Goal: Task Accomplishment & Management: Complete application form

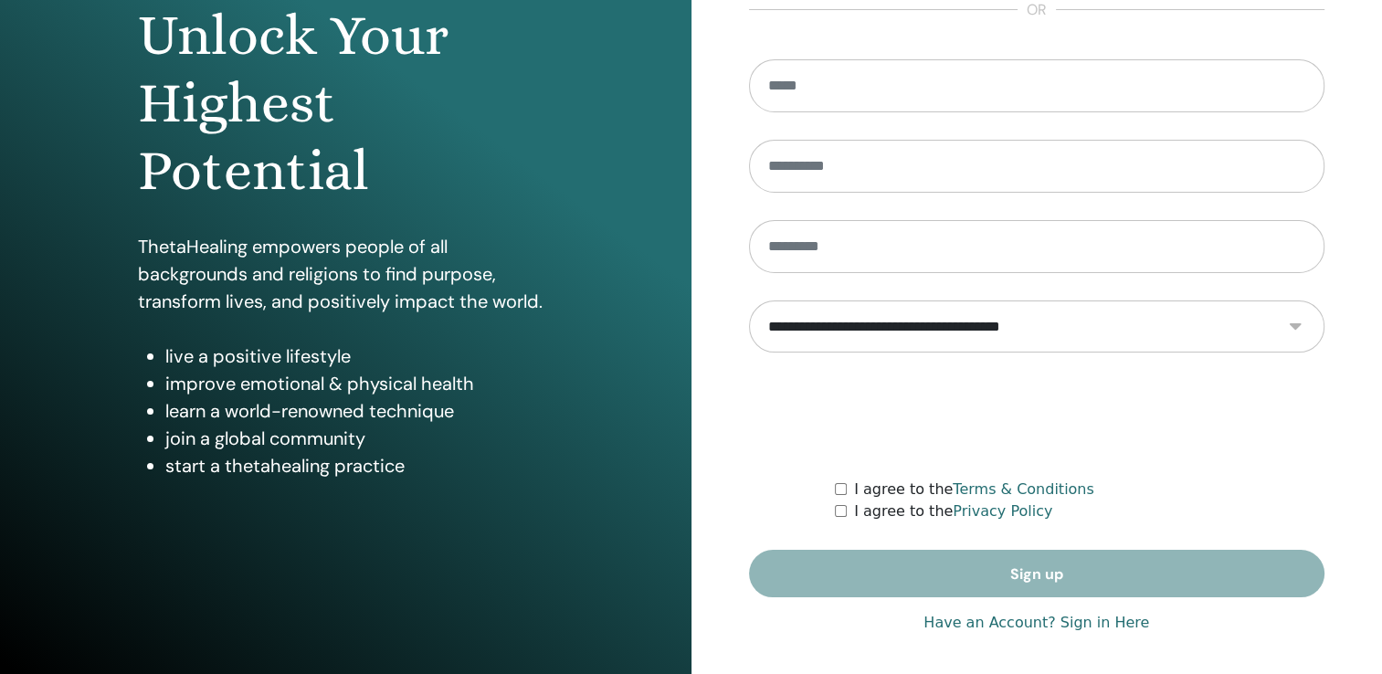
scroll to position [202, 0]
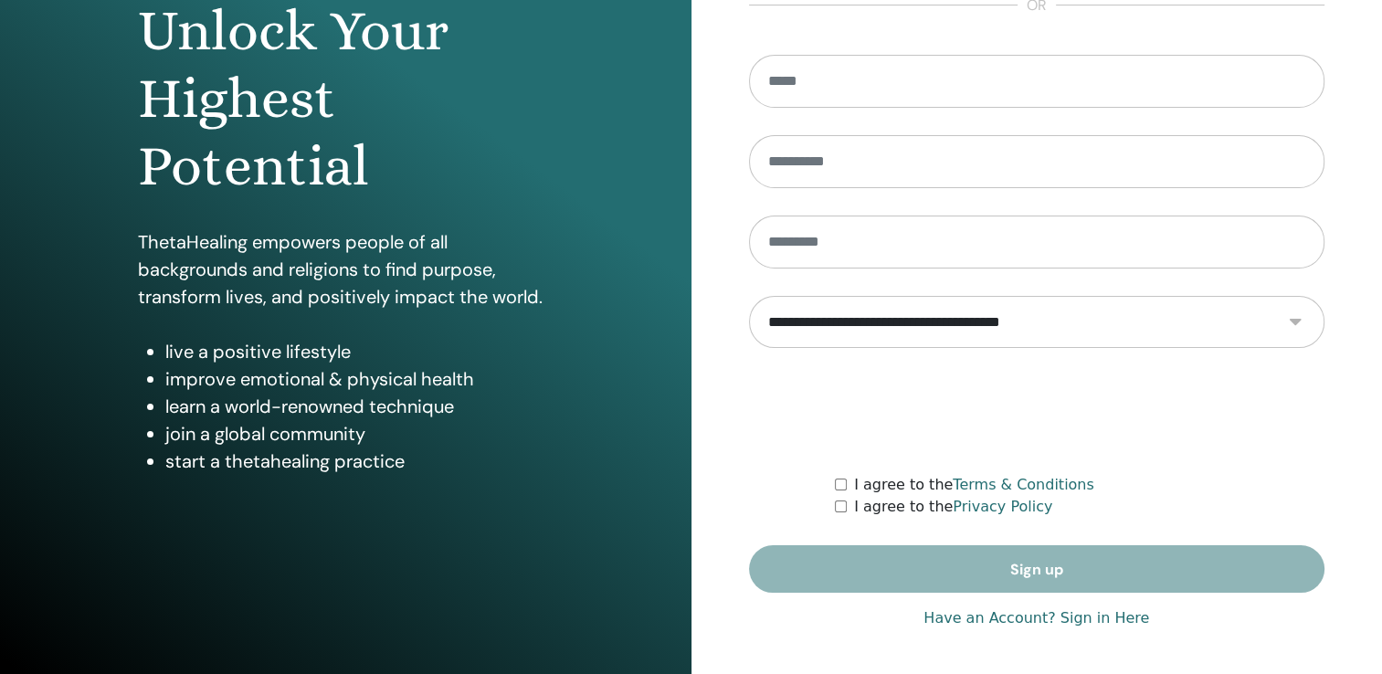
click at [1082, 618] on link "Have an Account? Sign in Here" at bounding box center [1036, 618] width 226 height 22
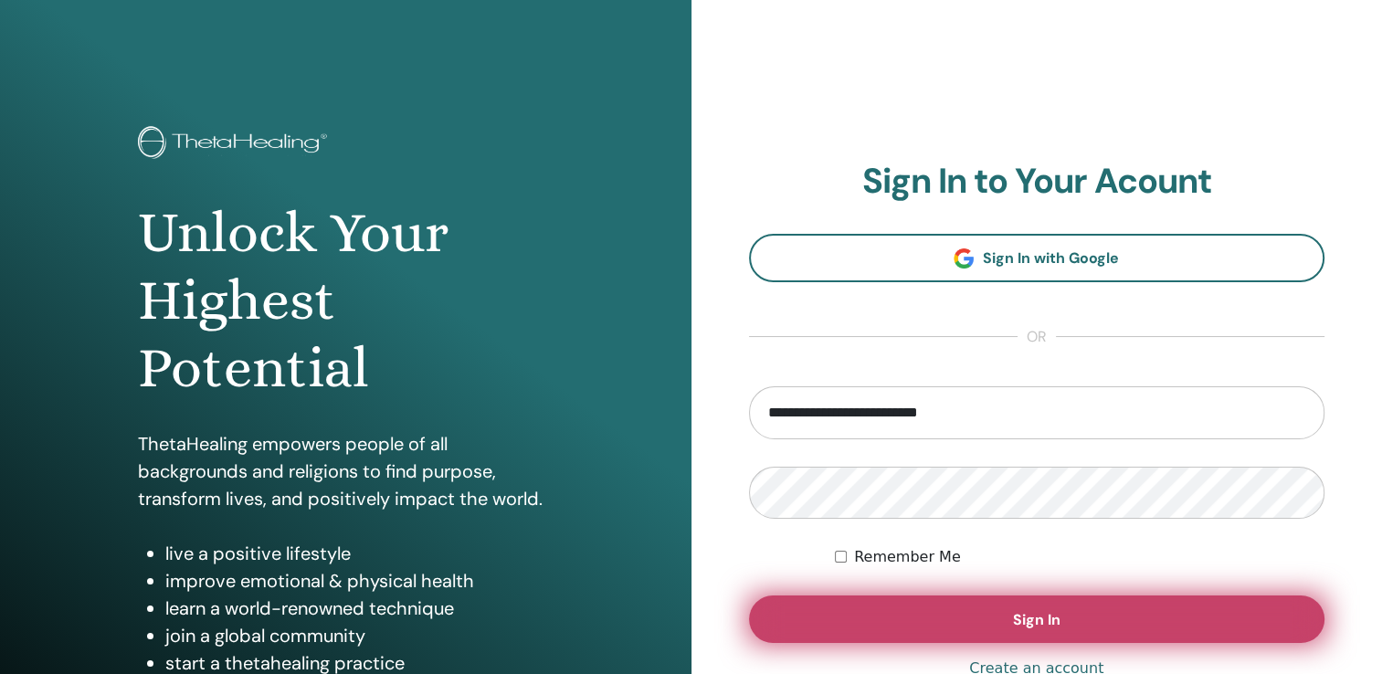
click at [999, 617] on button "Sign In" at bounding box center [1037, 618] width 576 height 47
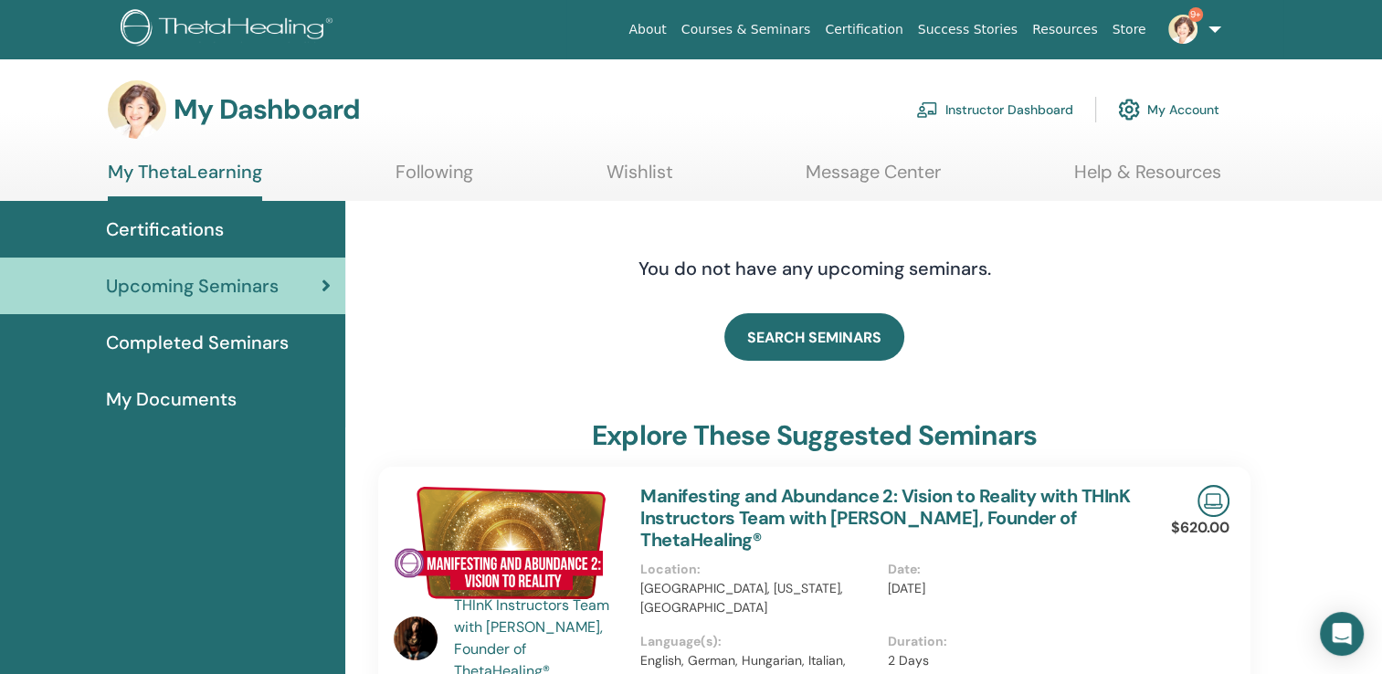
click at [997, 106] on link "Instructor Dashboard" at bounding box center [994, 109] width 157 height 40
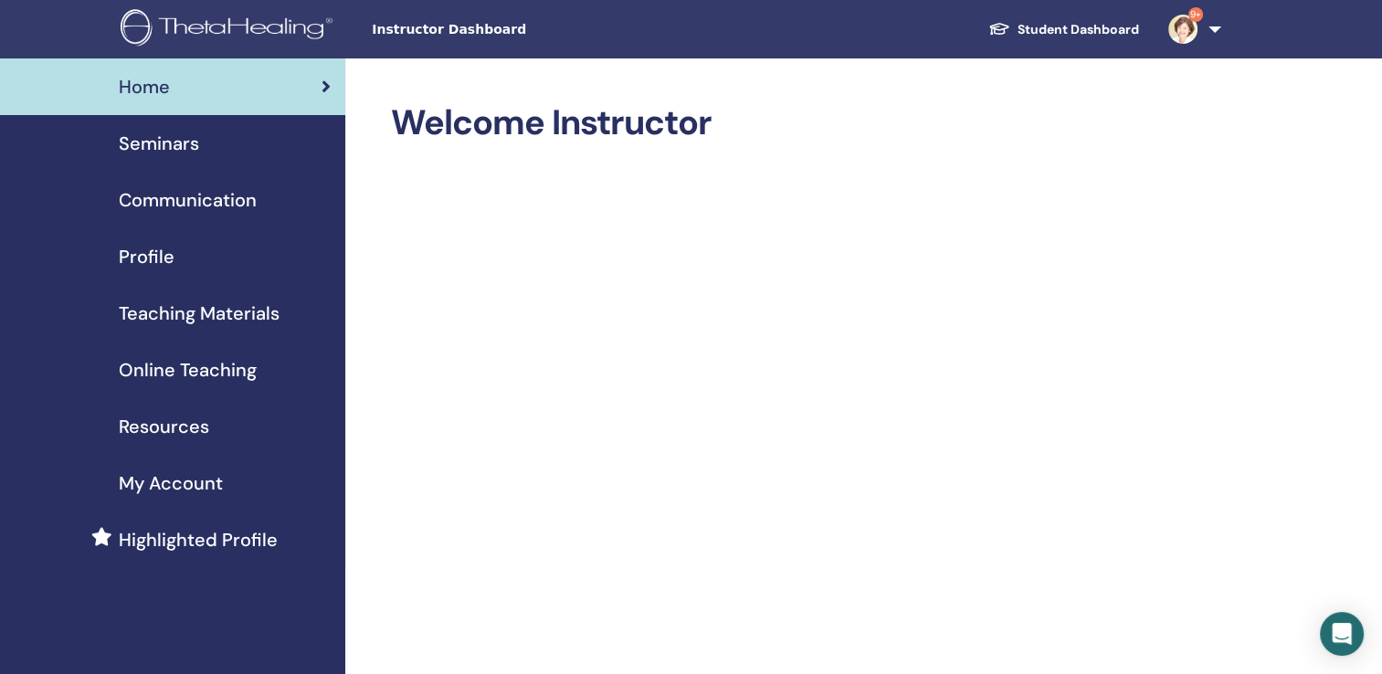
click at [172, 139] on span "Seminars" at bounding box center [159, 143] width 80 height 27
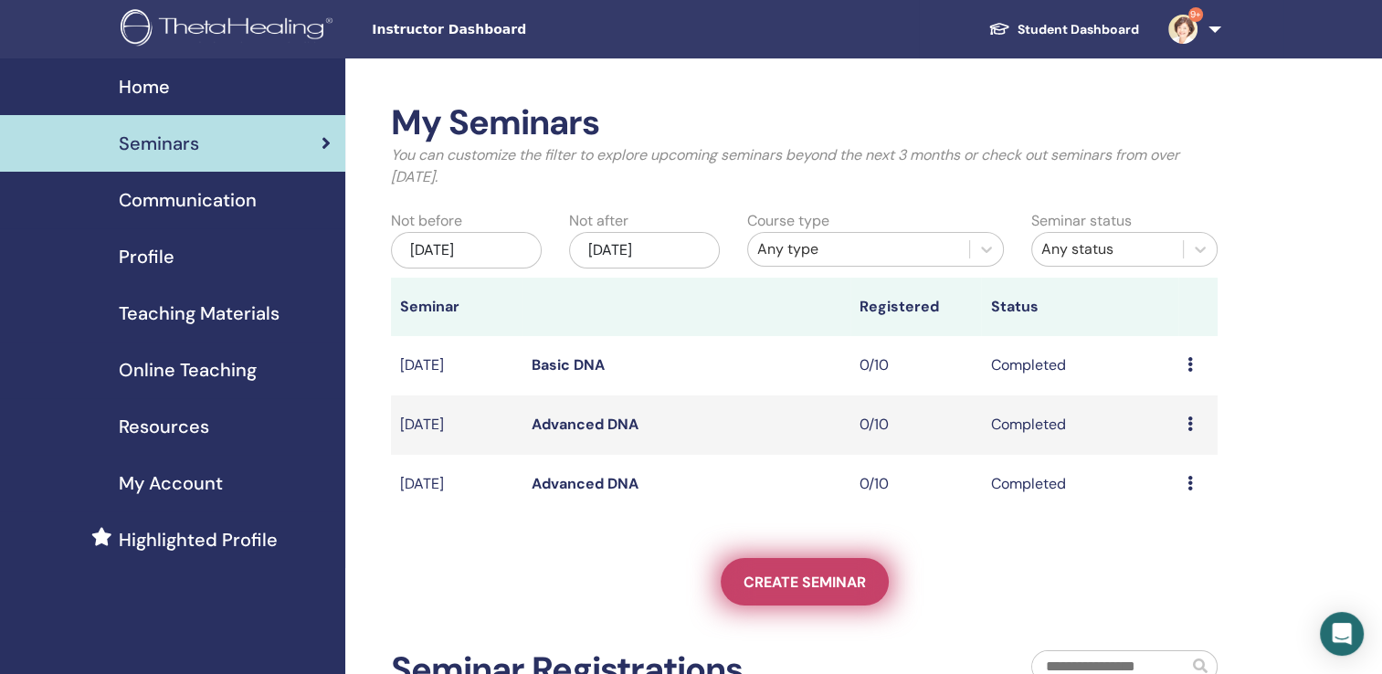
click at [794, 583] on span "Create seminar" at bounding box center [804, 582] width 122 height 19
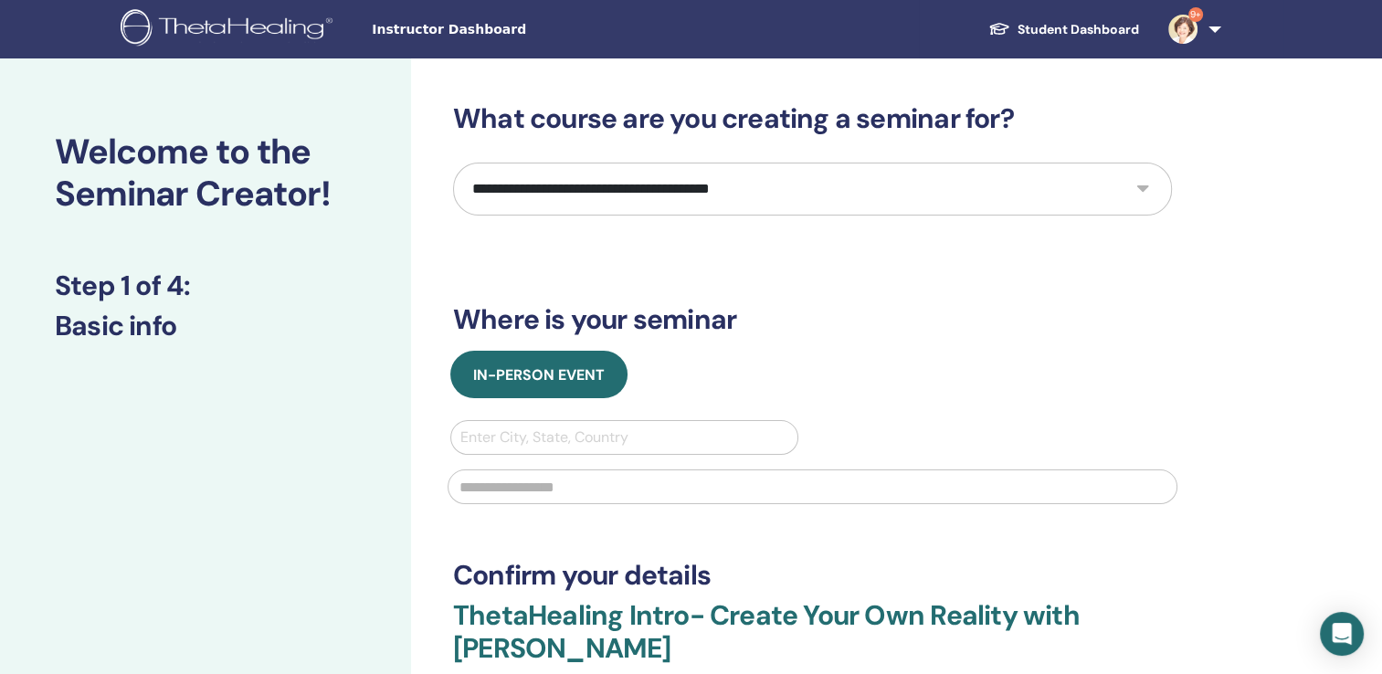
click at [1143, 194] on select "**********" at bounding box center [812, 189] width 719 height 53
select select "*"
click at [453, 163] on select "**********" at bounding box center [812, 189] width 719 height 53
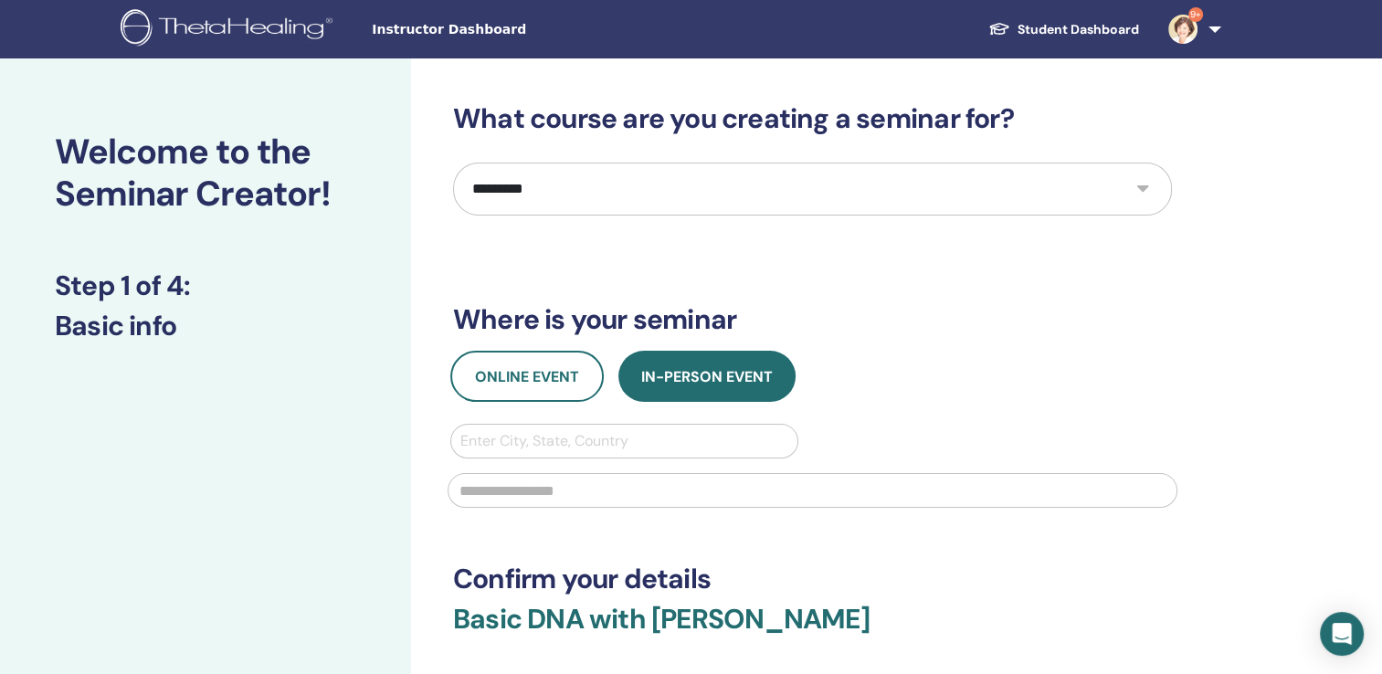
click at [675, 440] on div at bounding box center [624, 441] width 328 height 26
type input "********"
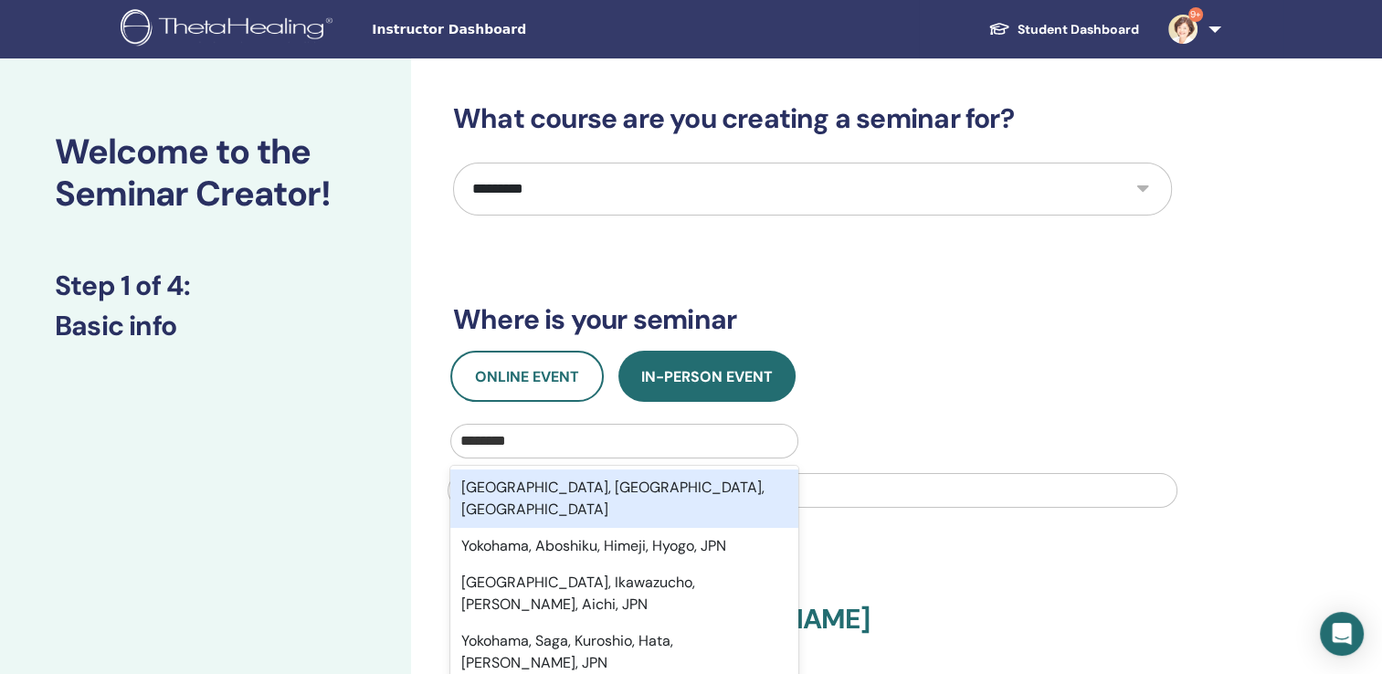
click at [667, 478] on div "Yokohama, Kanagawa, JPN" at bounding box center [624, 498] width 348 height 58
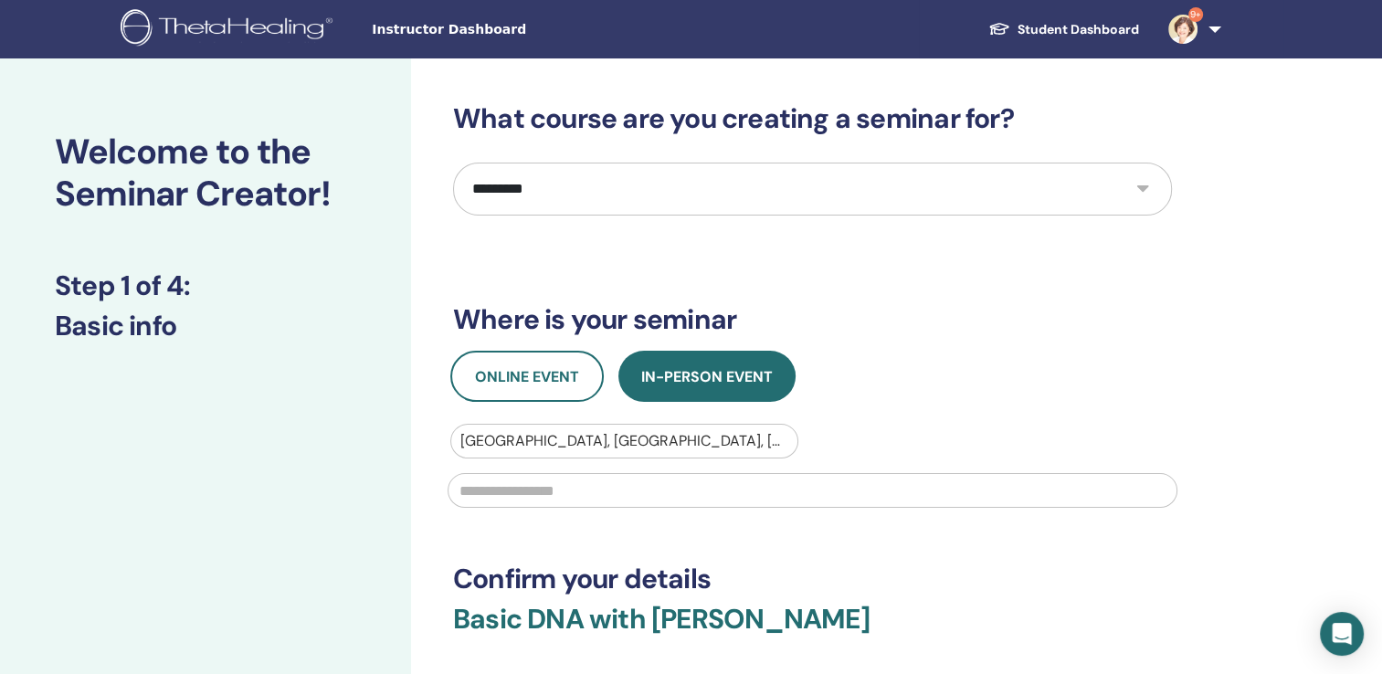
click at [547, 495] on input "text" at bounding box center [812, 490] width 730 height 35
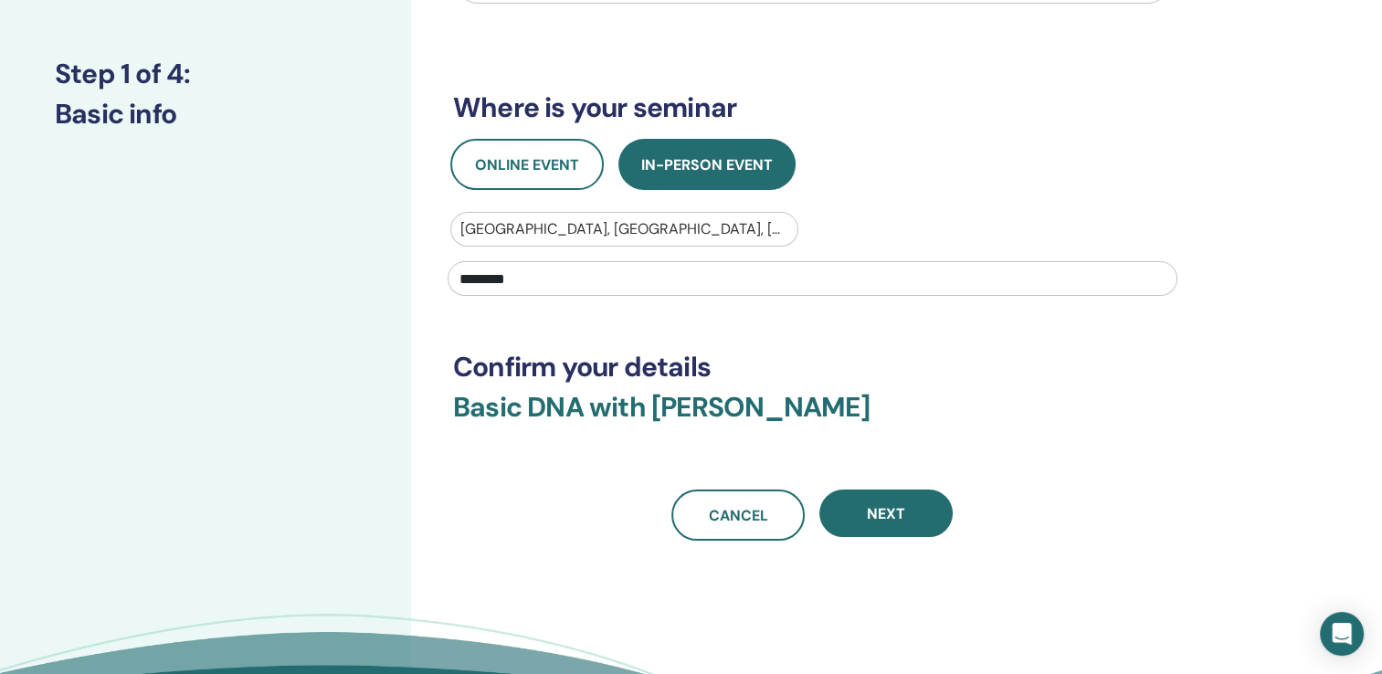
scroll to position [219, 0]
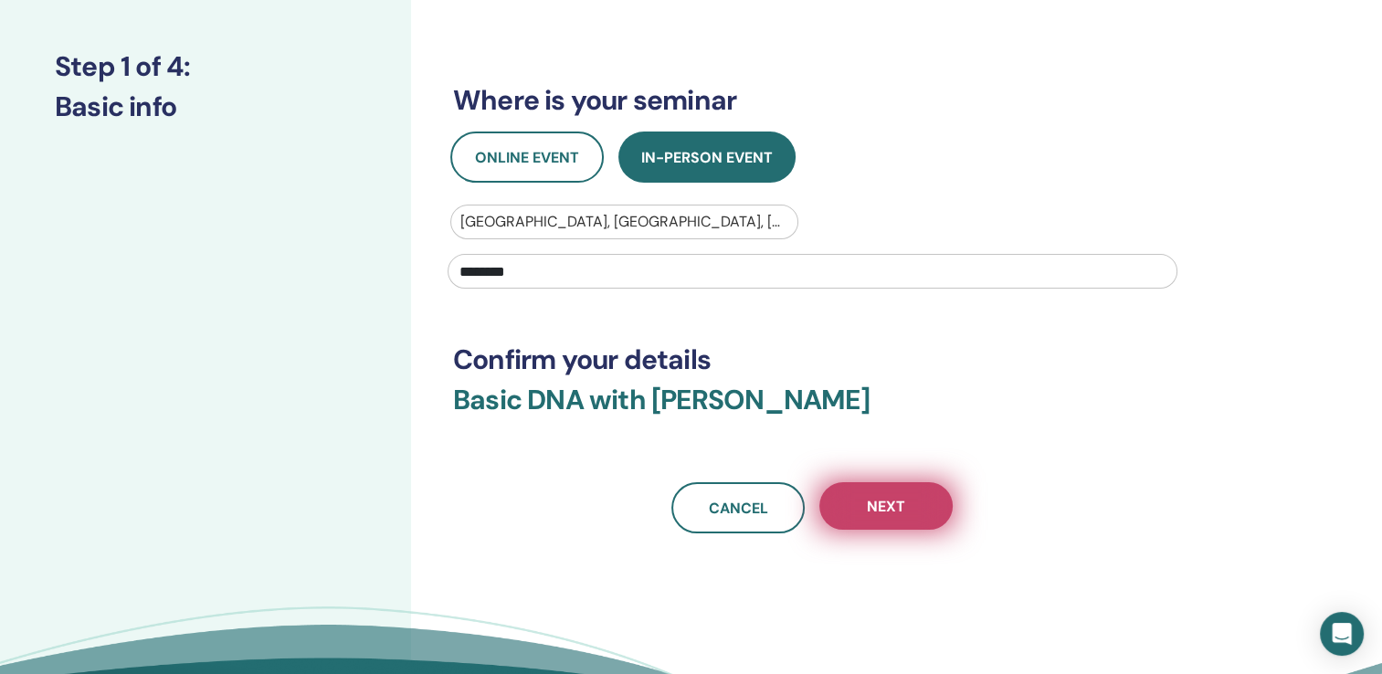
type input "********"
click at [905, 510] on button "Next" at bounding box center [885, 505] width 133 height 47
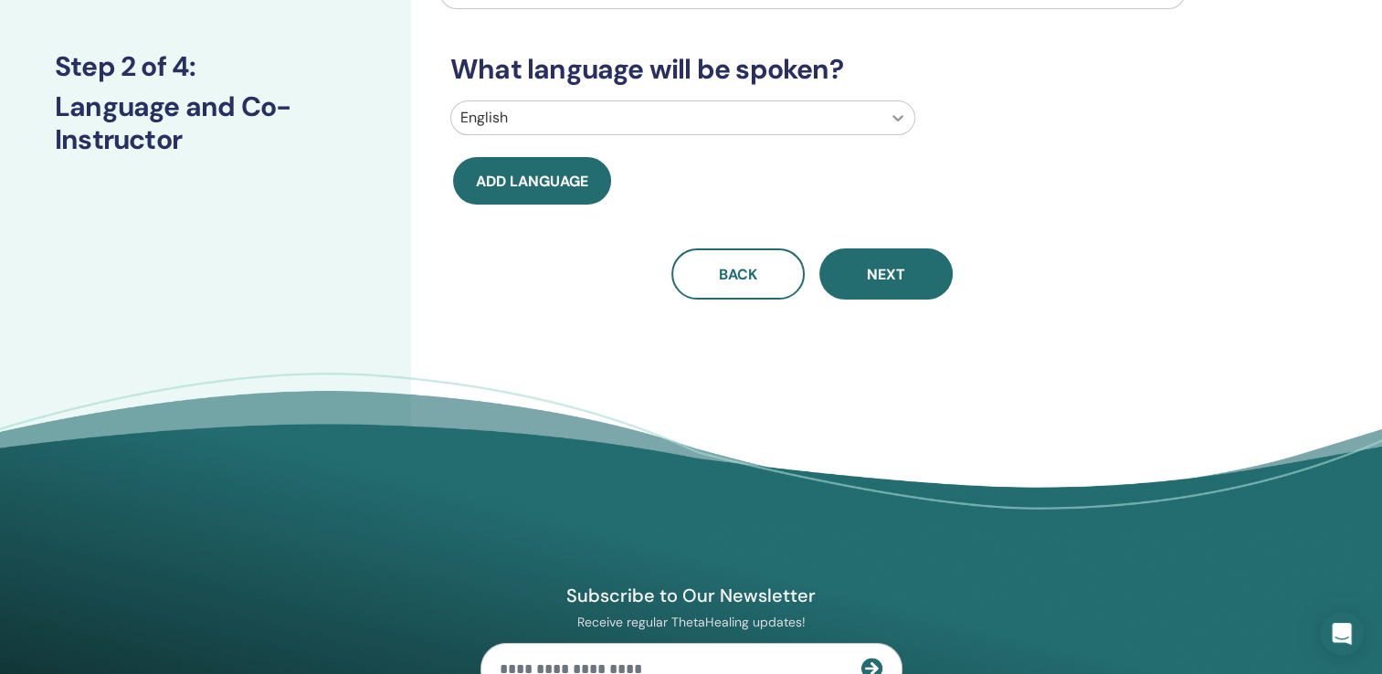
click at [903, 118] on icon at bounding box center [898, 118] width 18 height 18
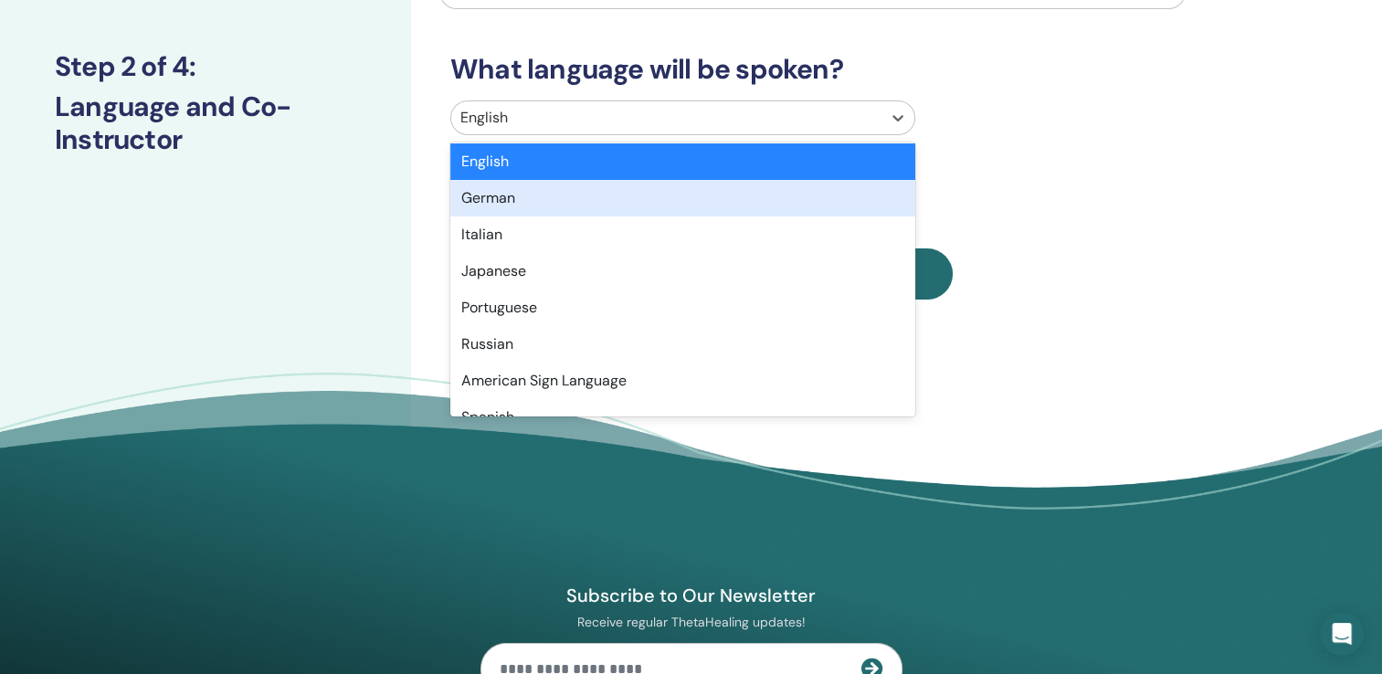
scroll to position [0, 0]
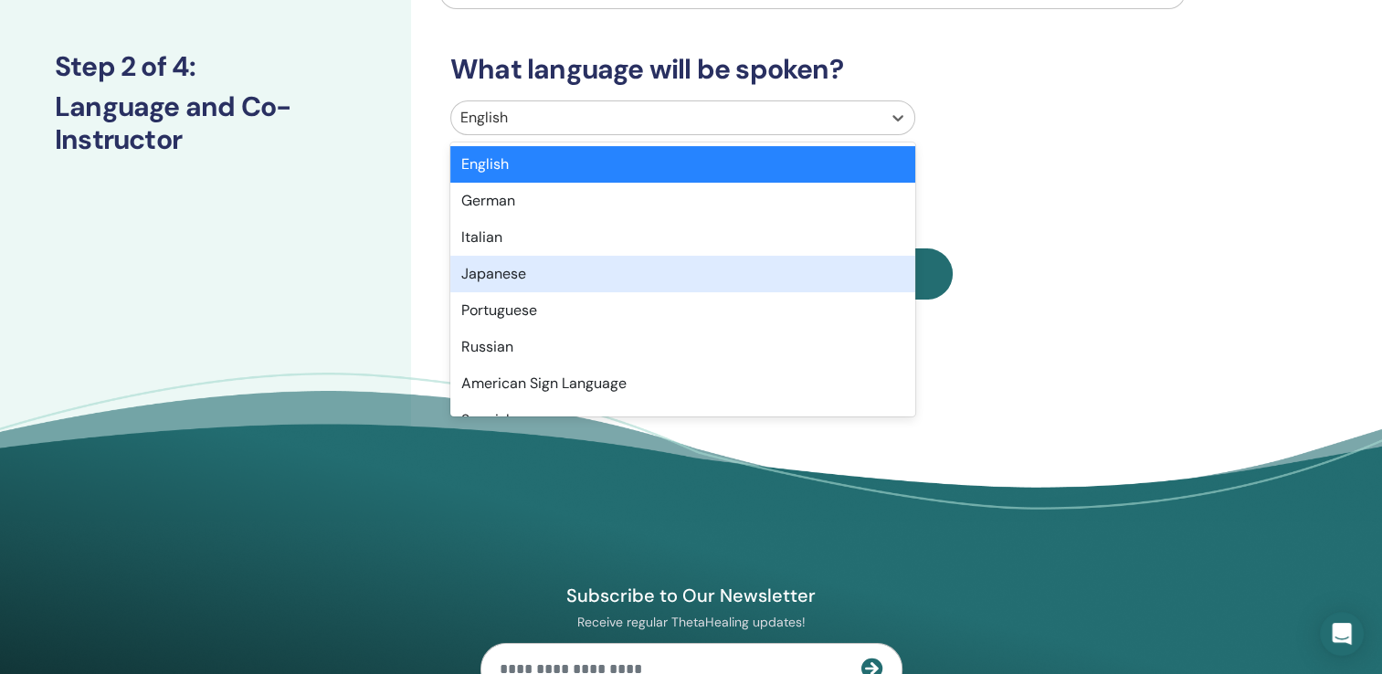
click at [706, 276] on div "Japanese" at bounding box center [682, 274] width 465 height 37
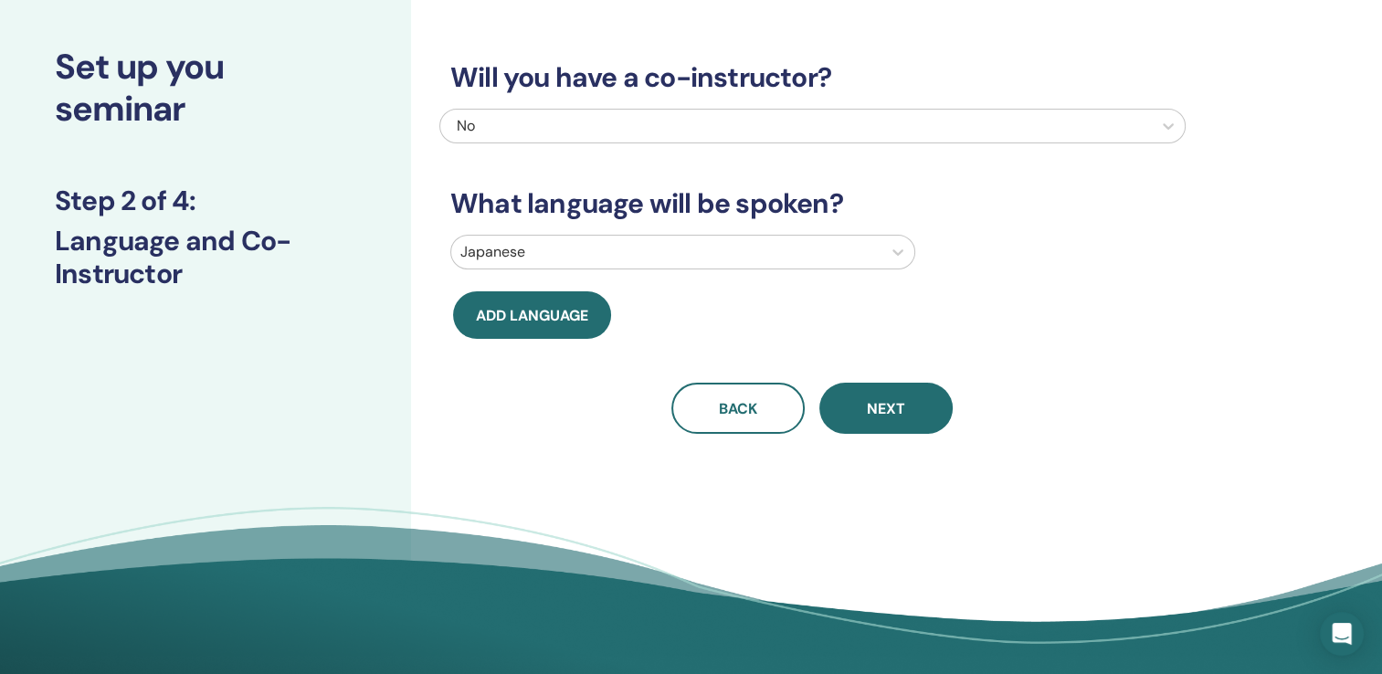
scroll to position [93, 0]
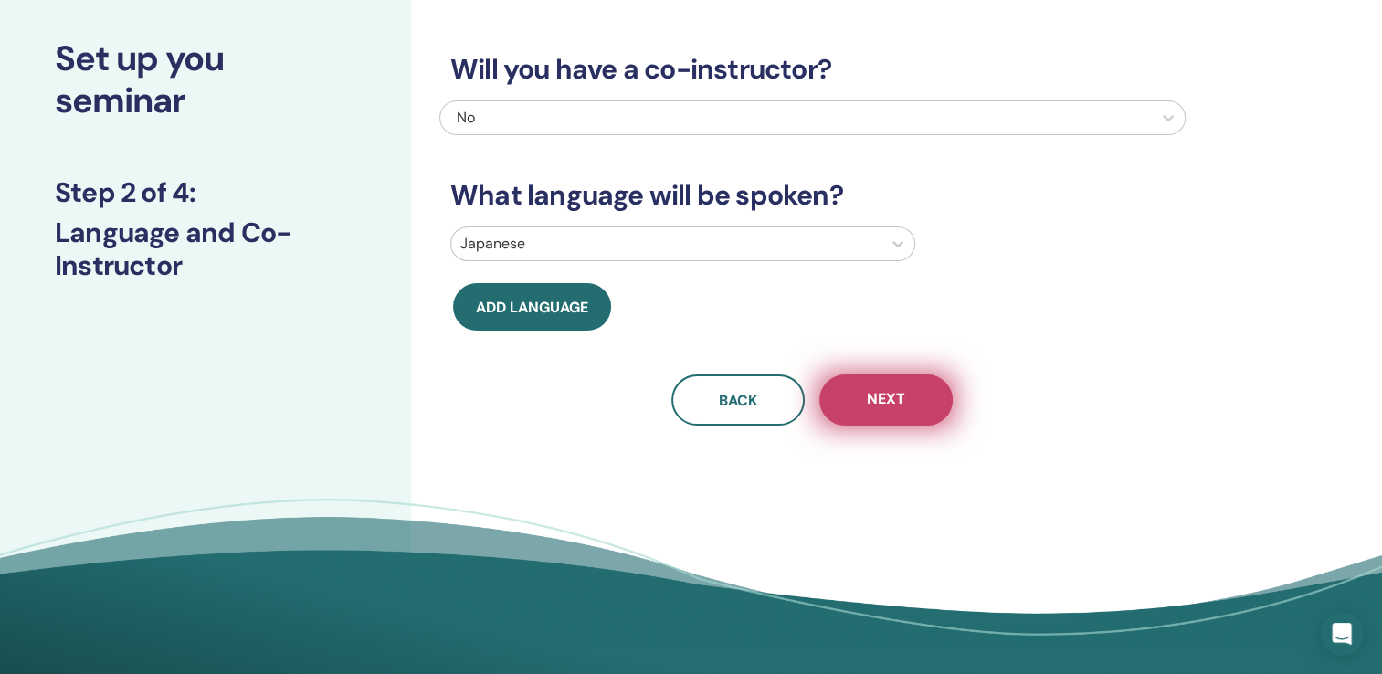
click at [867, 390] on span "Next" at bounding box center [886, 400] width 38 height 23
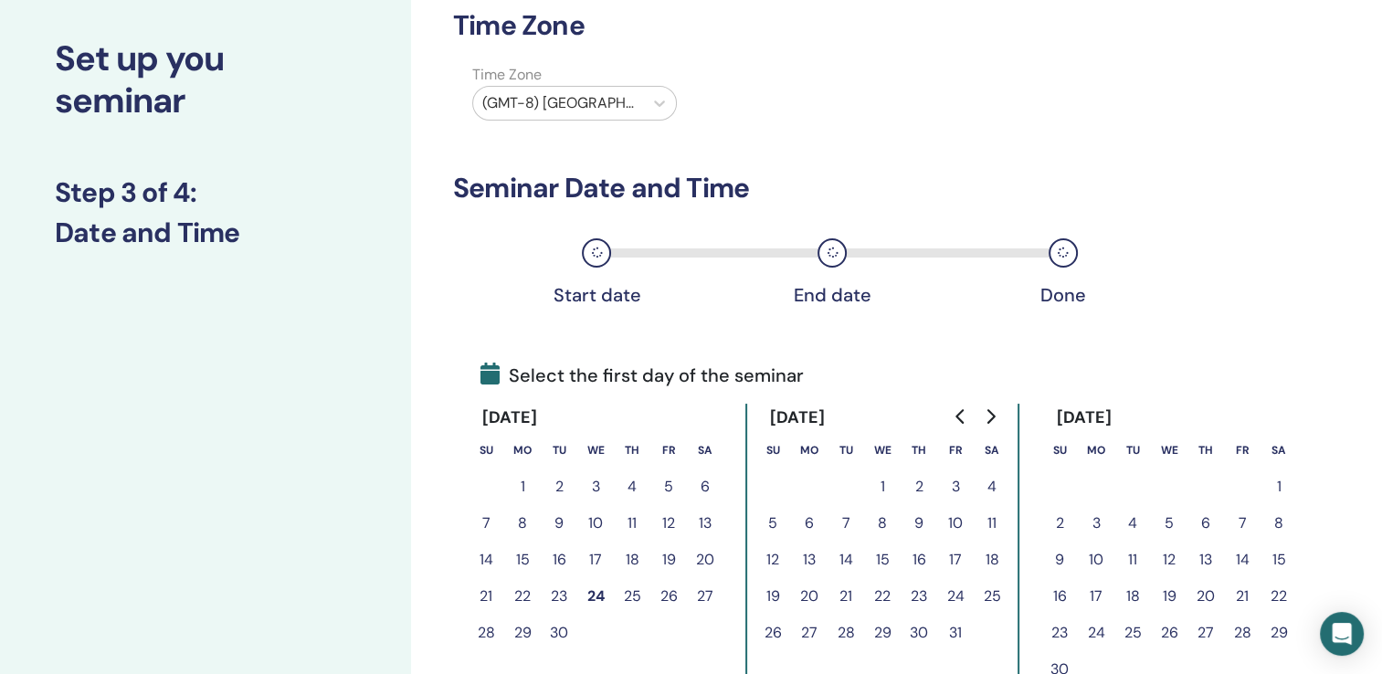
click at [987, 521] on button "11" at bounding box center [991, 523] width 37 height 37
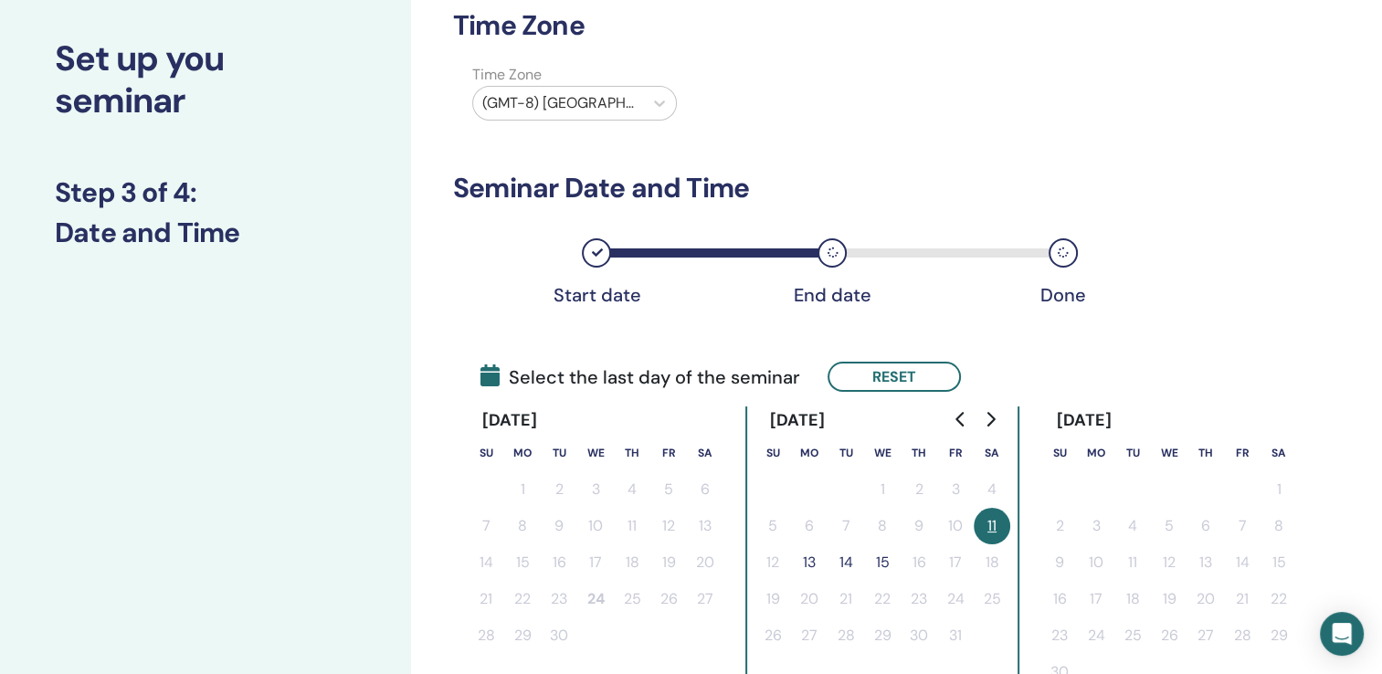
click at [805, 563] on button "13" at bounding box center [809, 562] width 37 height 37
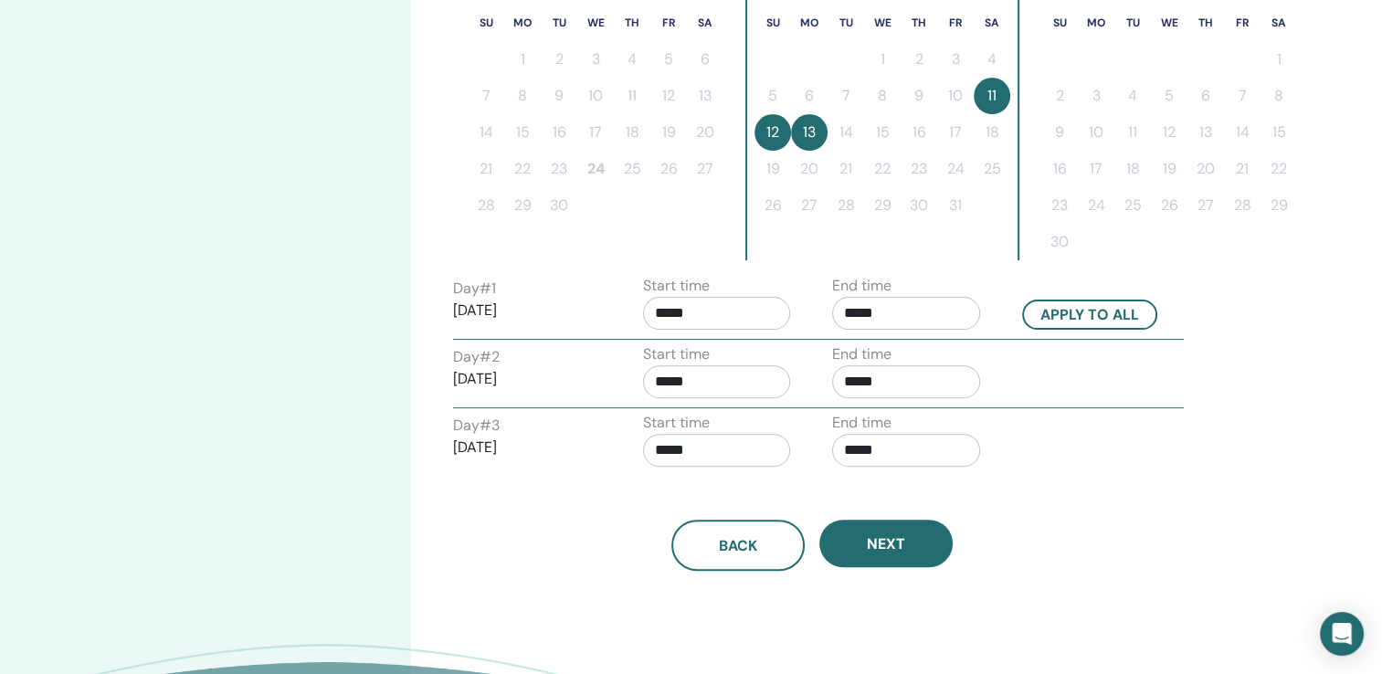
scroll to position [528, 0]
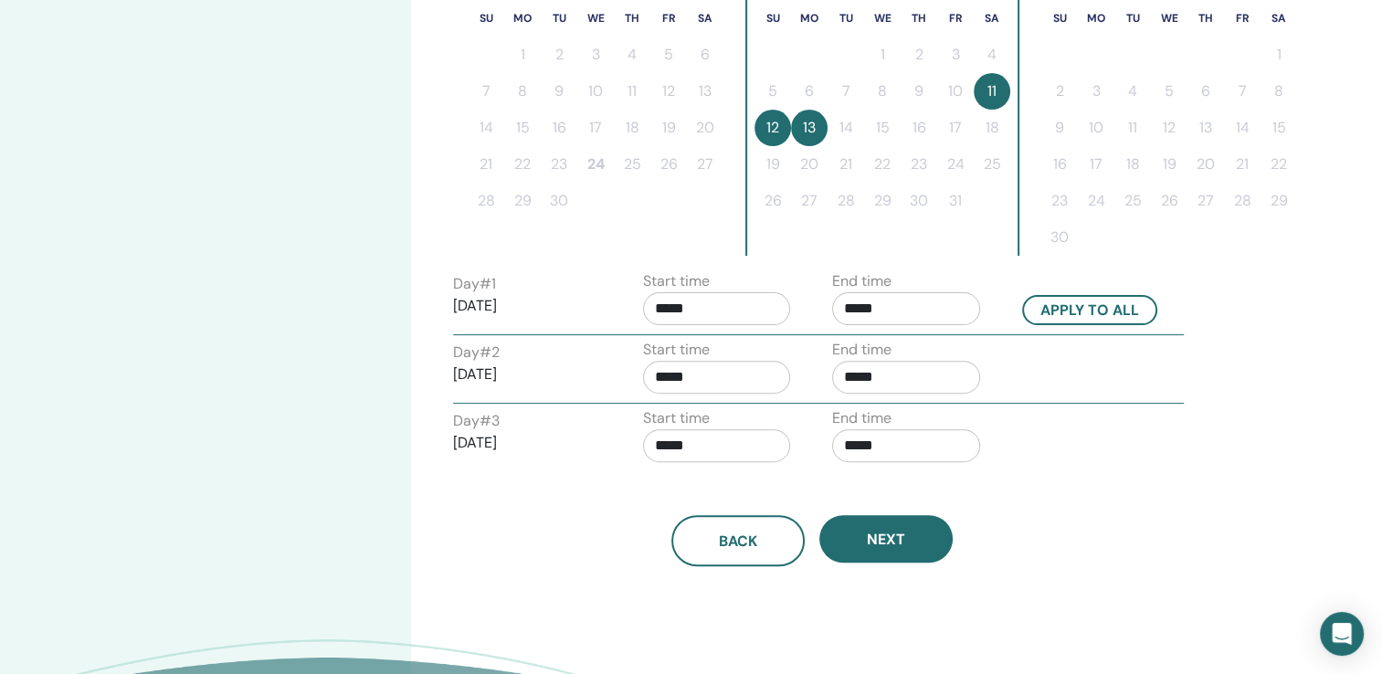
click at [737, 301] on input "*****" at bounding box center [717, 308] width 148 height 33
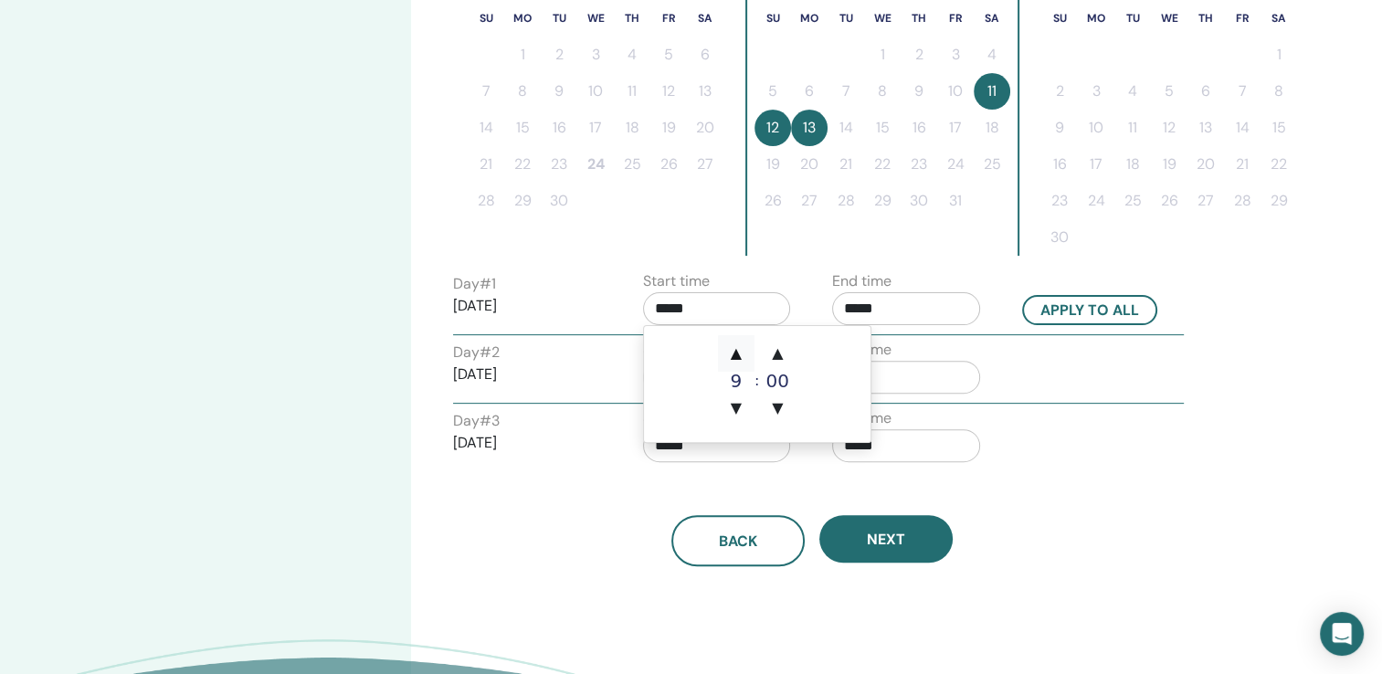
click at [741, 344] on span "▲" at bounding box center [736, 353] width 37 height 37
type input "*****"
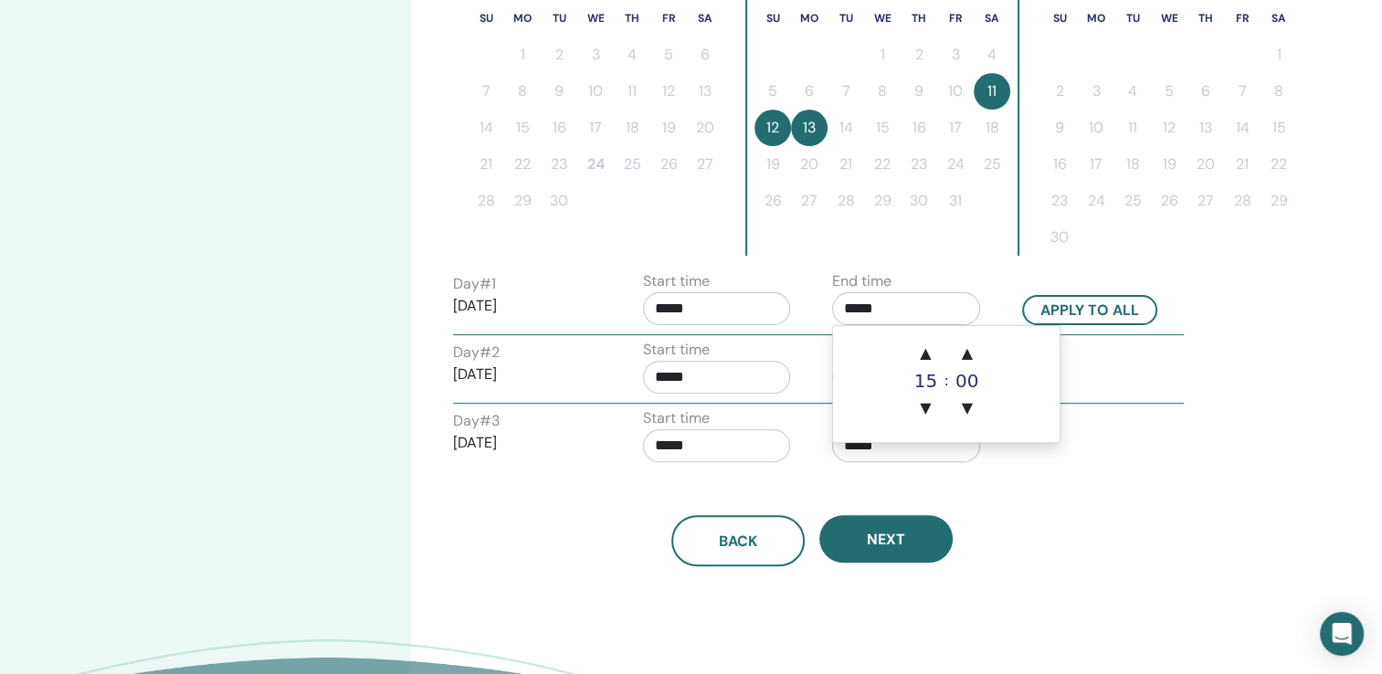
click at [899, 298] on input "*****" at bounding box center [906, 308] width 148 height 33
click at [924, 348] on span "▲" at bounding box center [925, 353] width 37 height 37
type input "*****"
click at [1091, 308] on button "Apply to all" at bounding box center [1089, 310] width 135 height 30
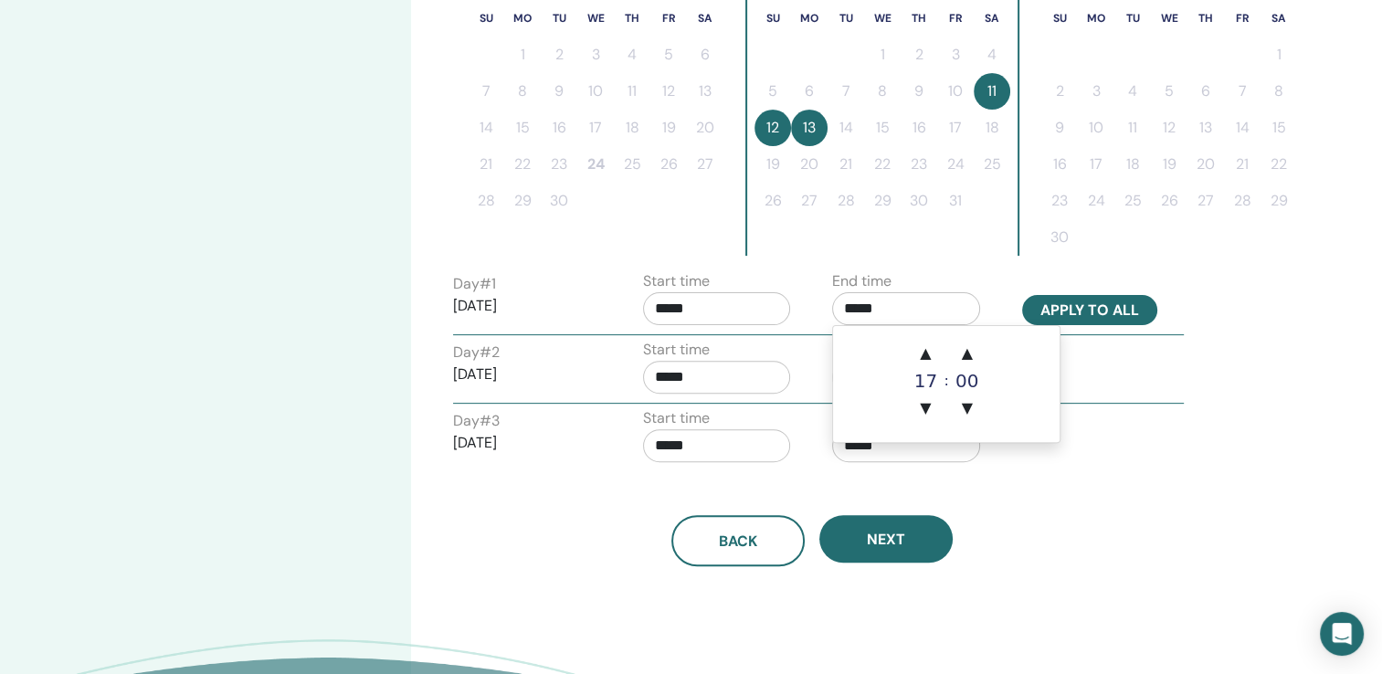
type input "*****"
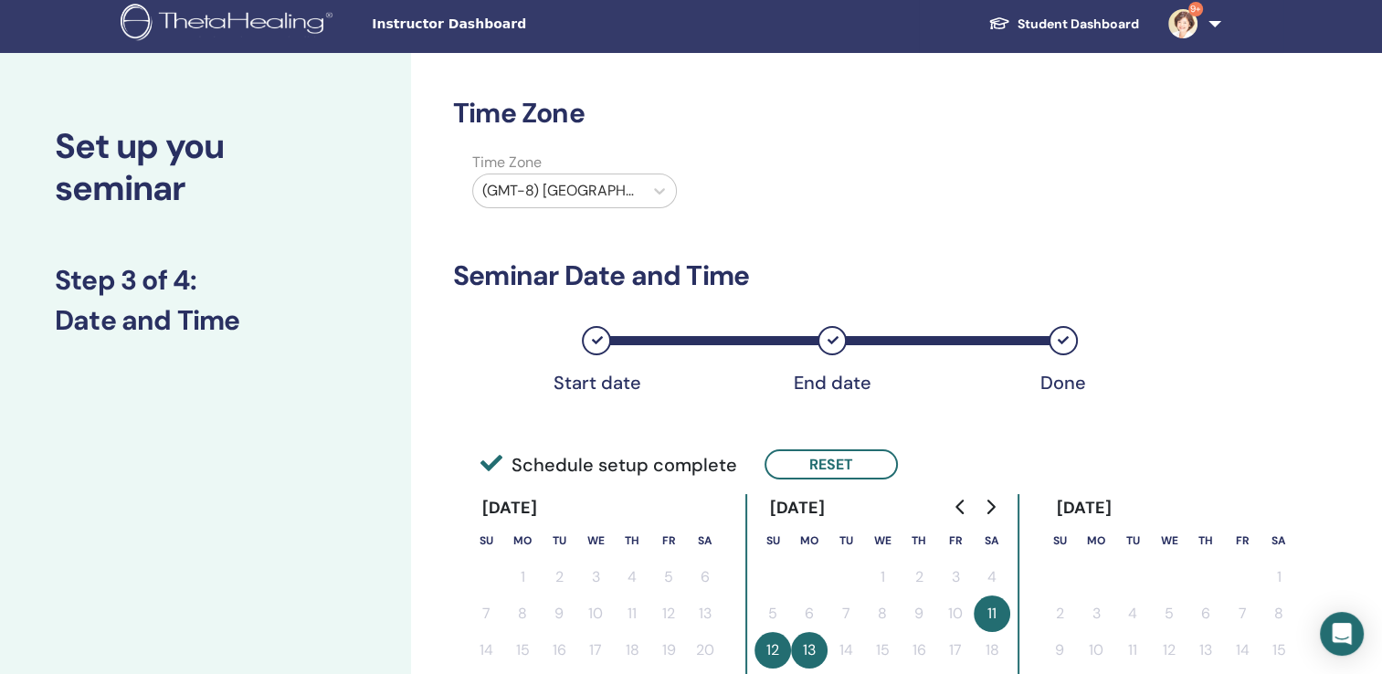
scroll to position [0, 0]
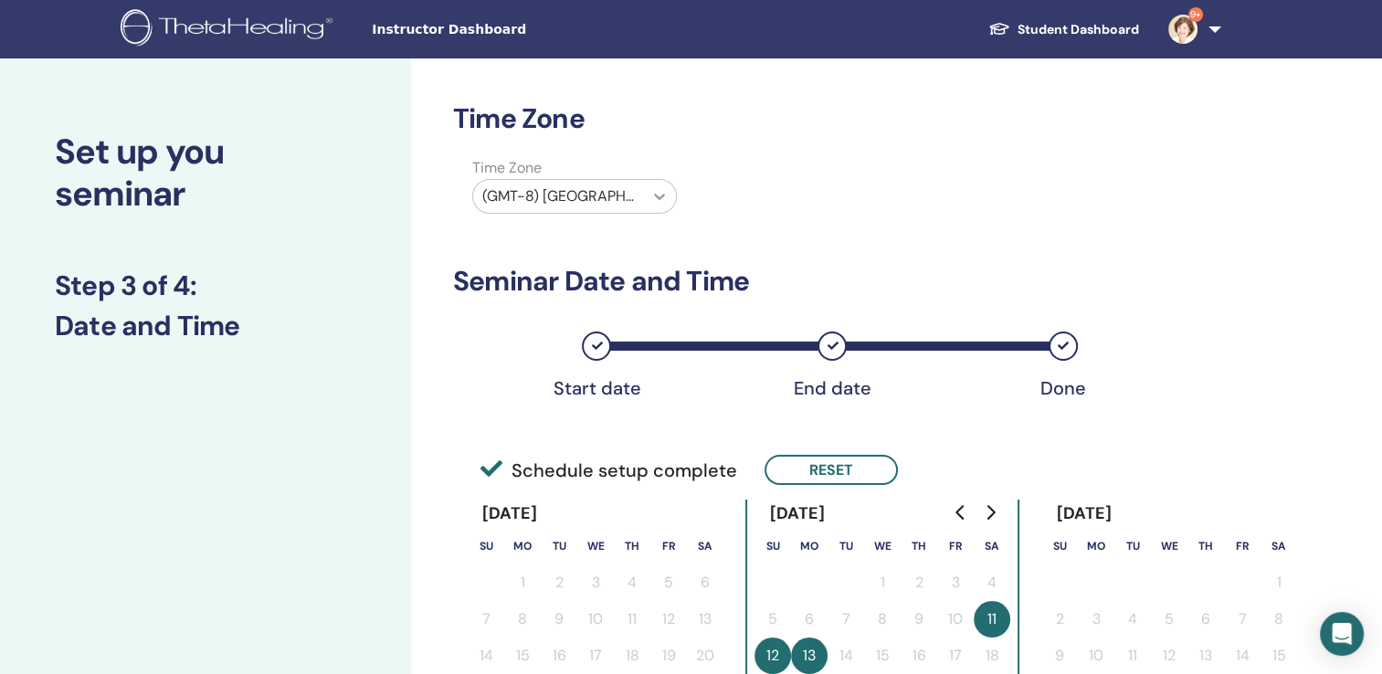
click at [650, 199] on icon at bounding box center [659, 196] width 18 height 18
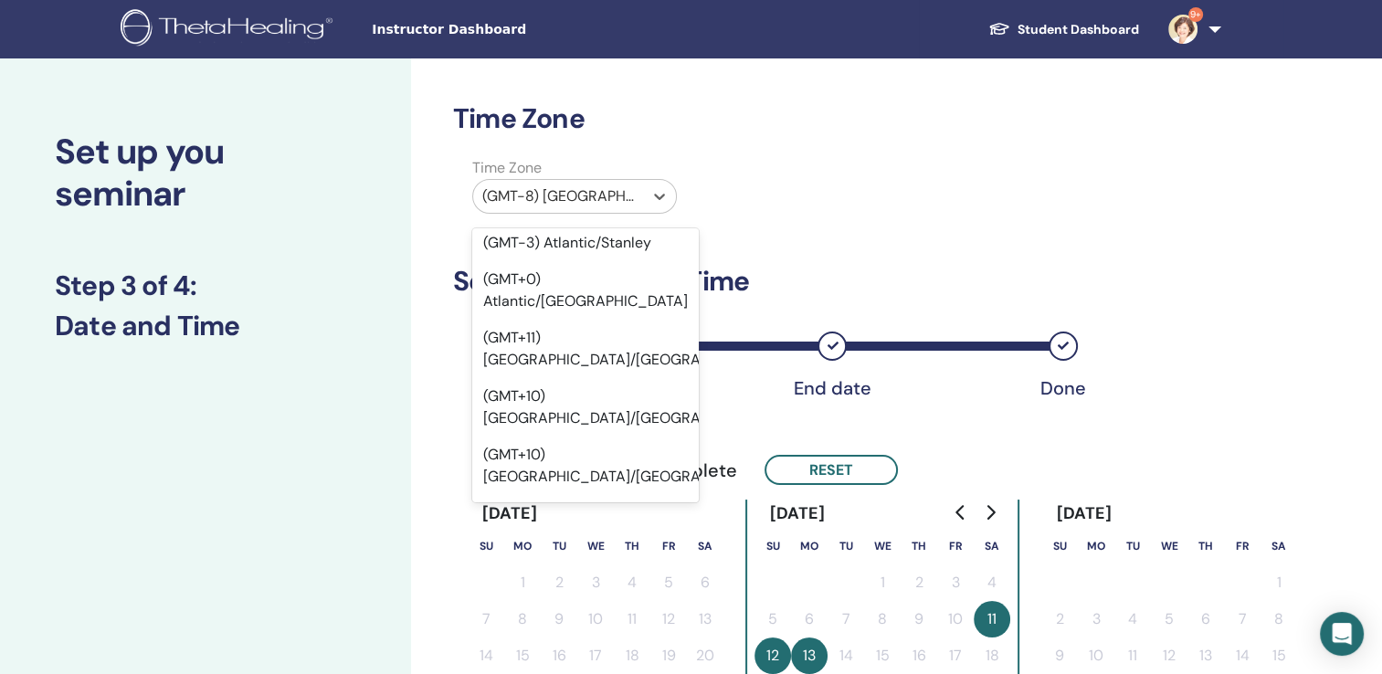
scroll to position [21434, 0]
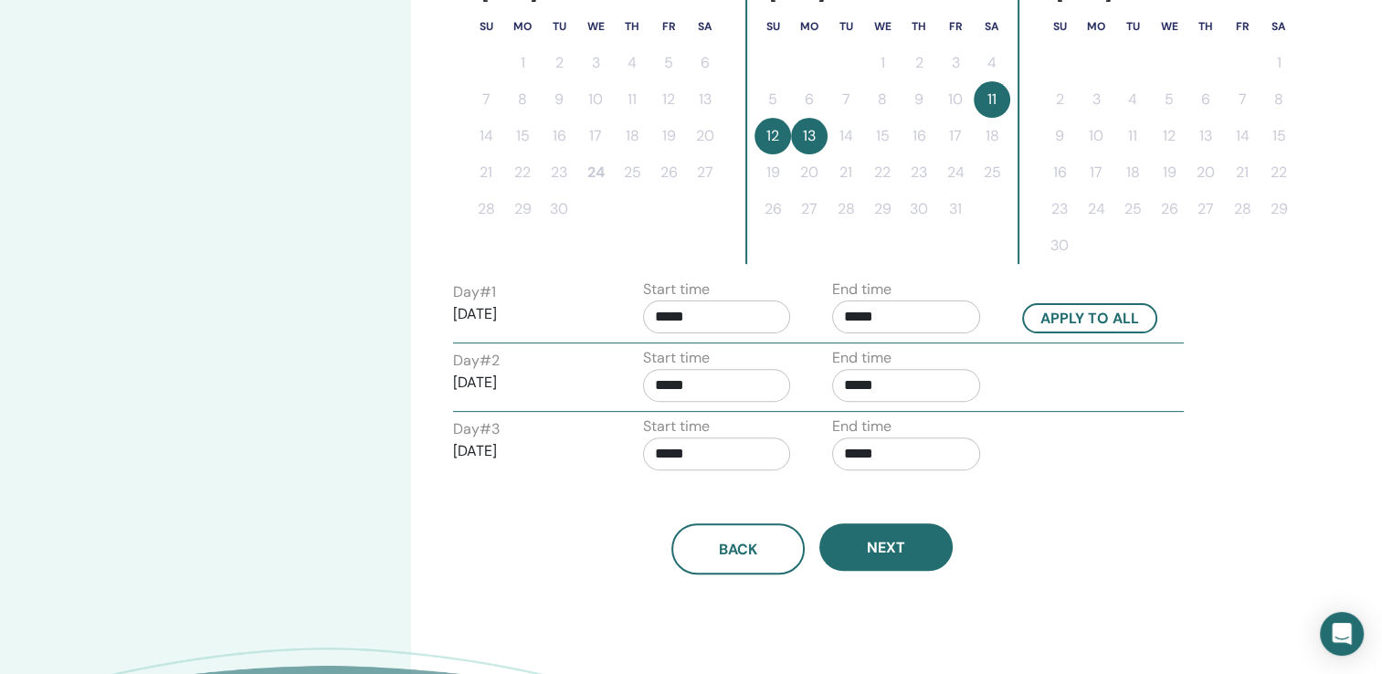
scroll to position [528, 0]
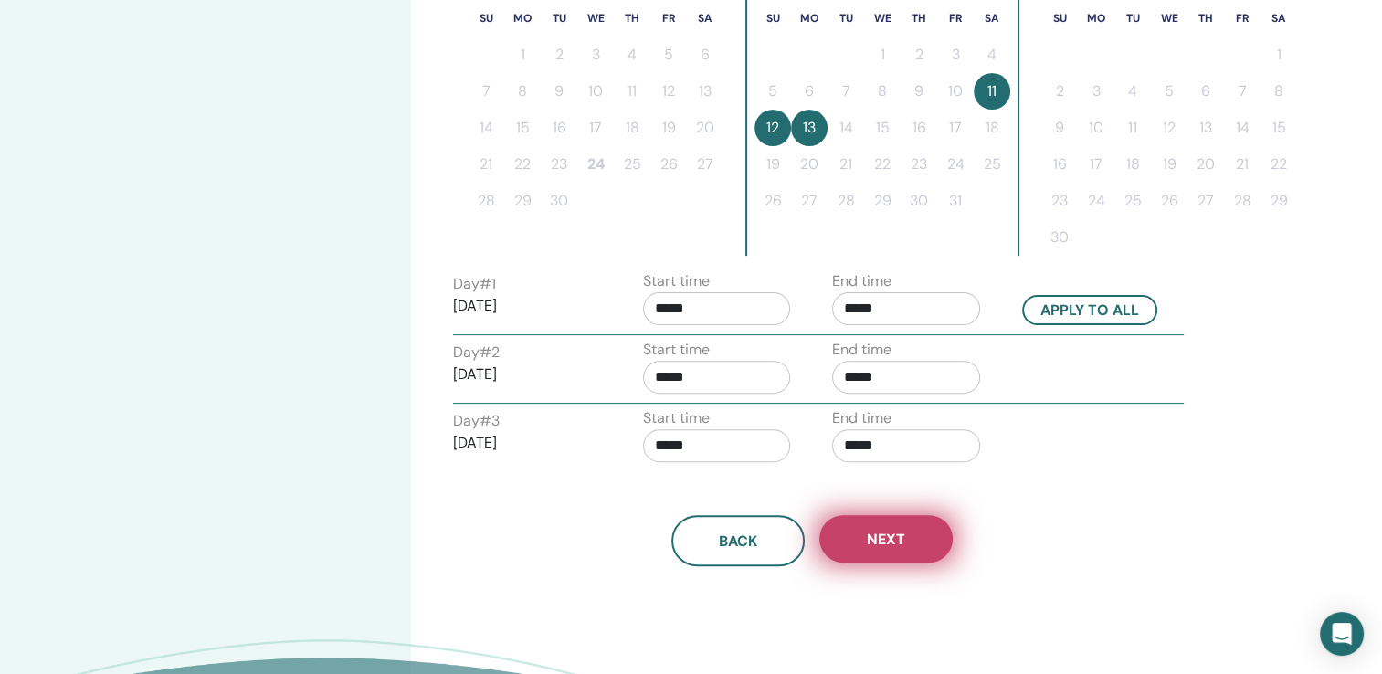
click at [884, 537] on span "Next" at bounding box center [886, 539] width 38 height 19
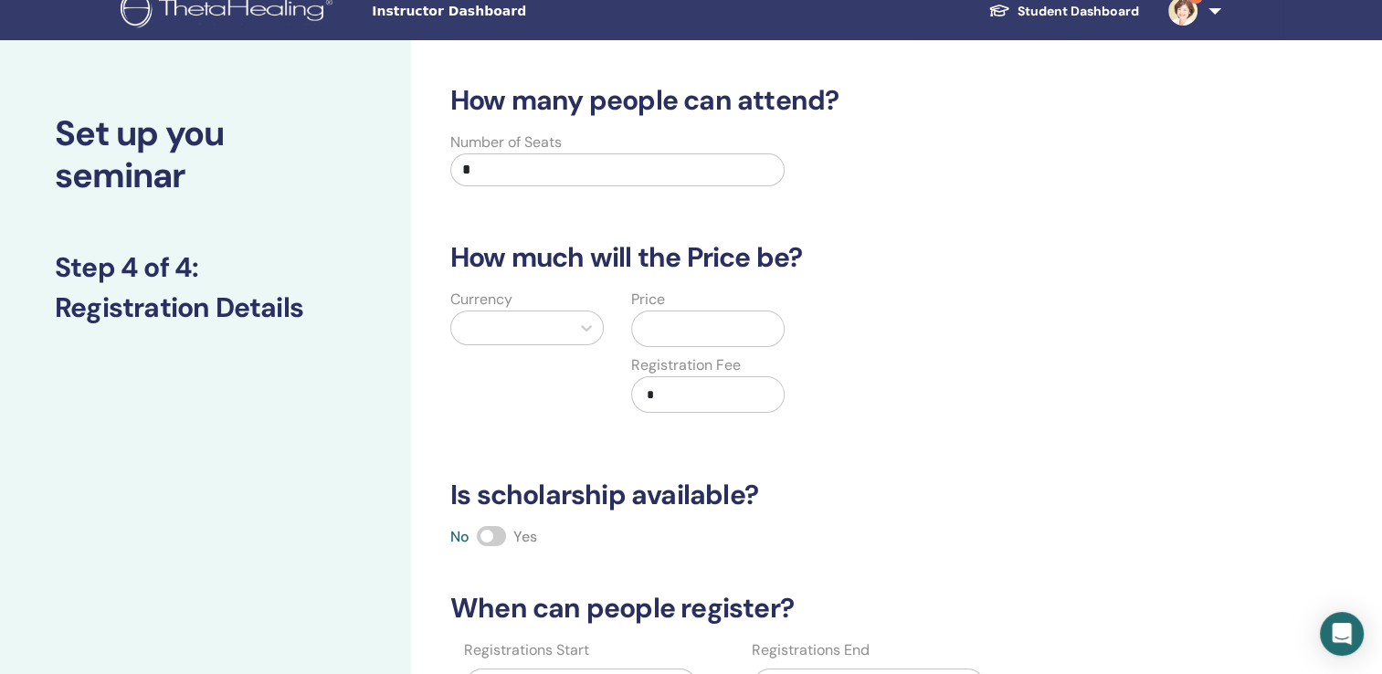
scroll to position [0, 0]
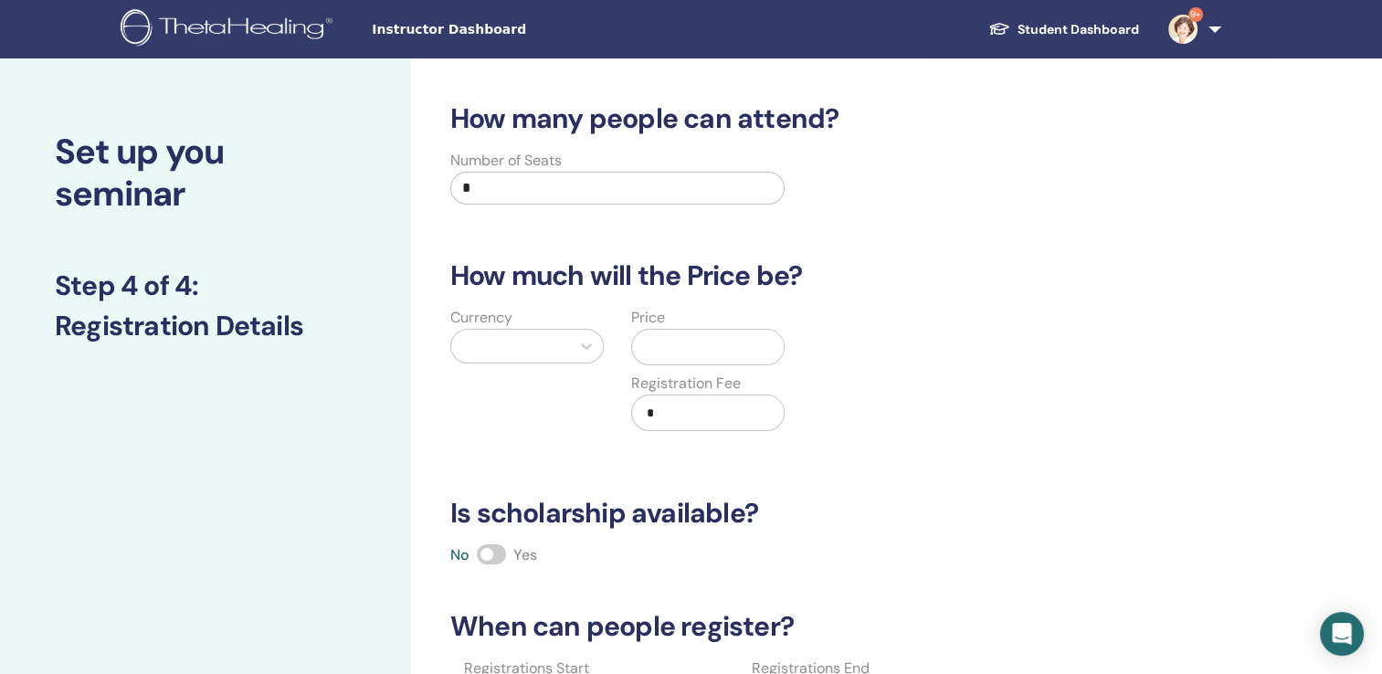
click at [507, 188] on input "*" at bounding box center [617, 188] width 334 height 33
type input "**"
click at [486, 351] on div at bounding box center [510, 346] width 100 height 26
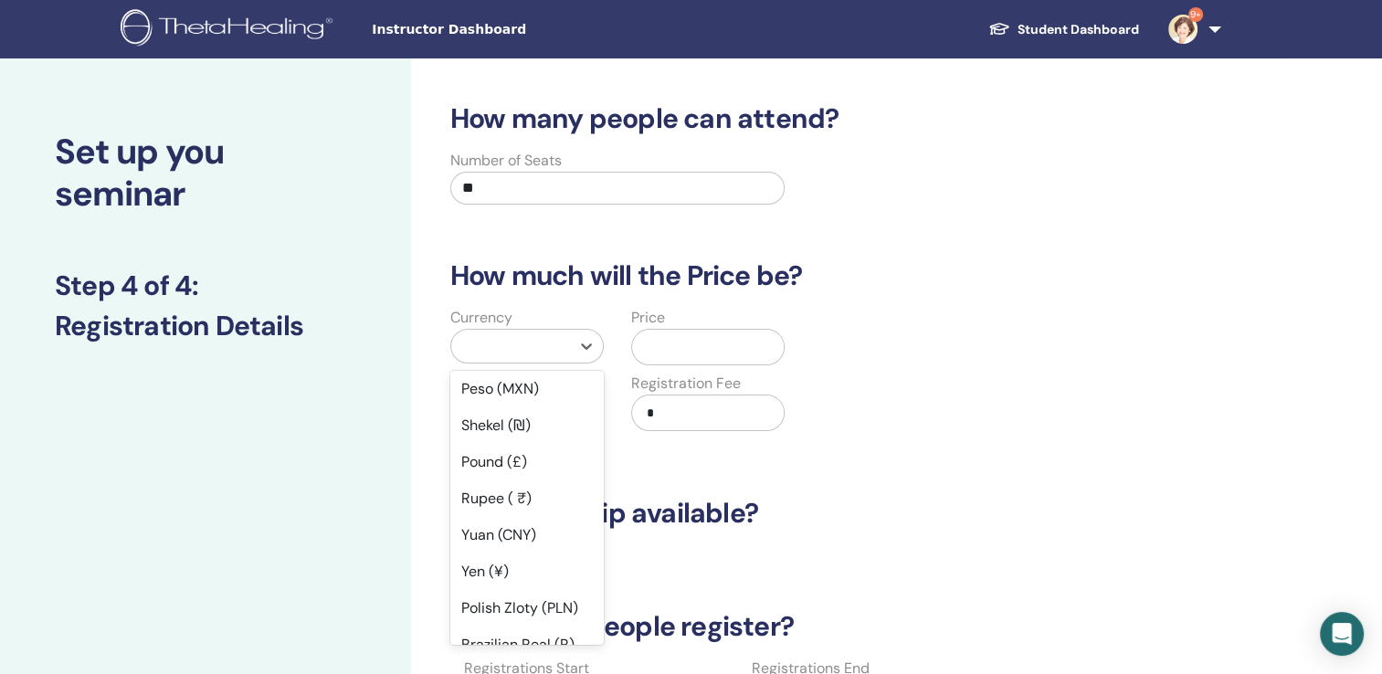
scroll to position [137, 0]
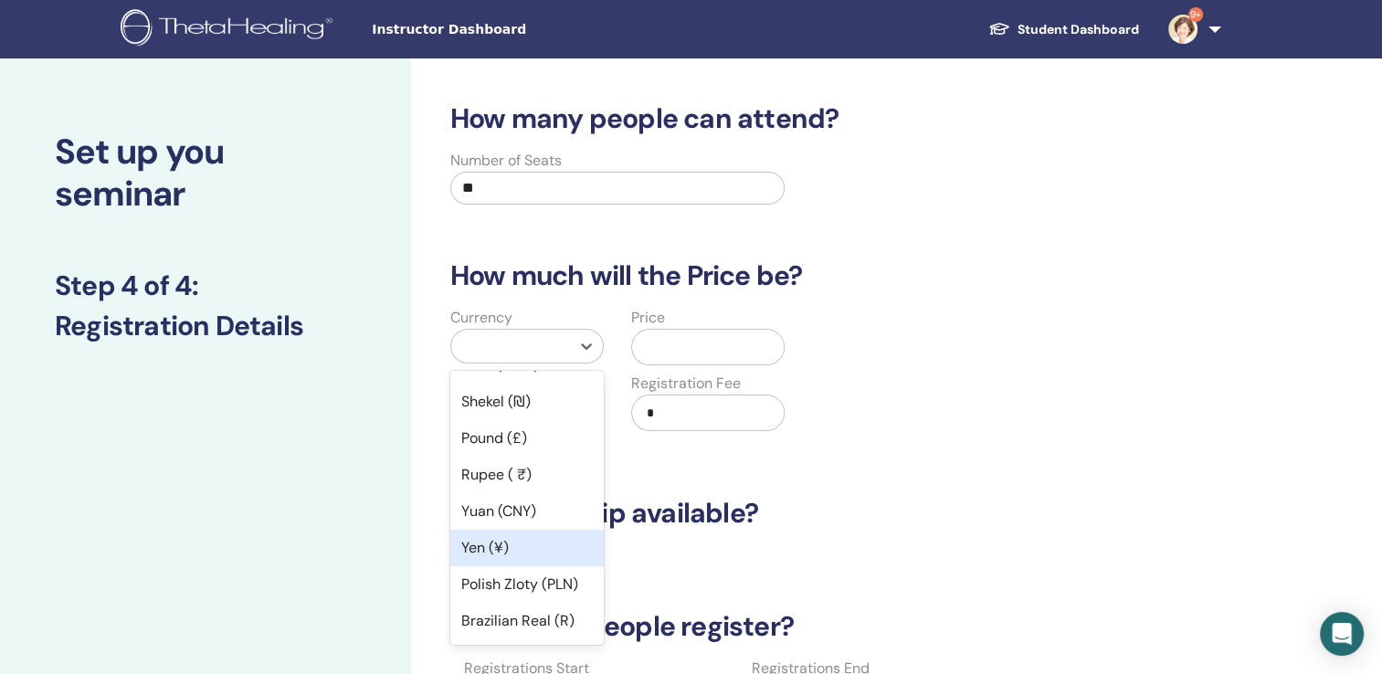
drag, startPoint x: 541, startPoint y: 536, endPoint x: 593, endPoint y: 489, distance: 69.8
click at [541, 537] on div "Yen (¥)" at bounding box center [526, 548] width 153 height 37
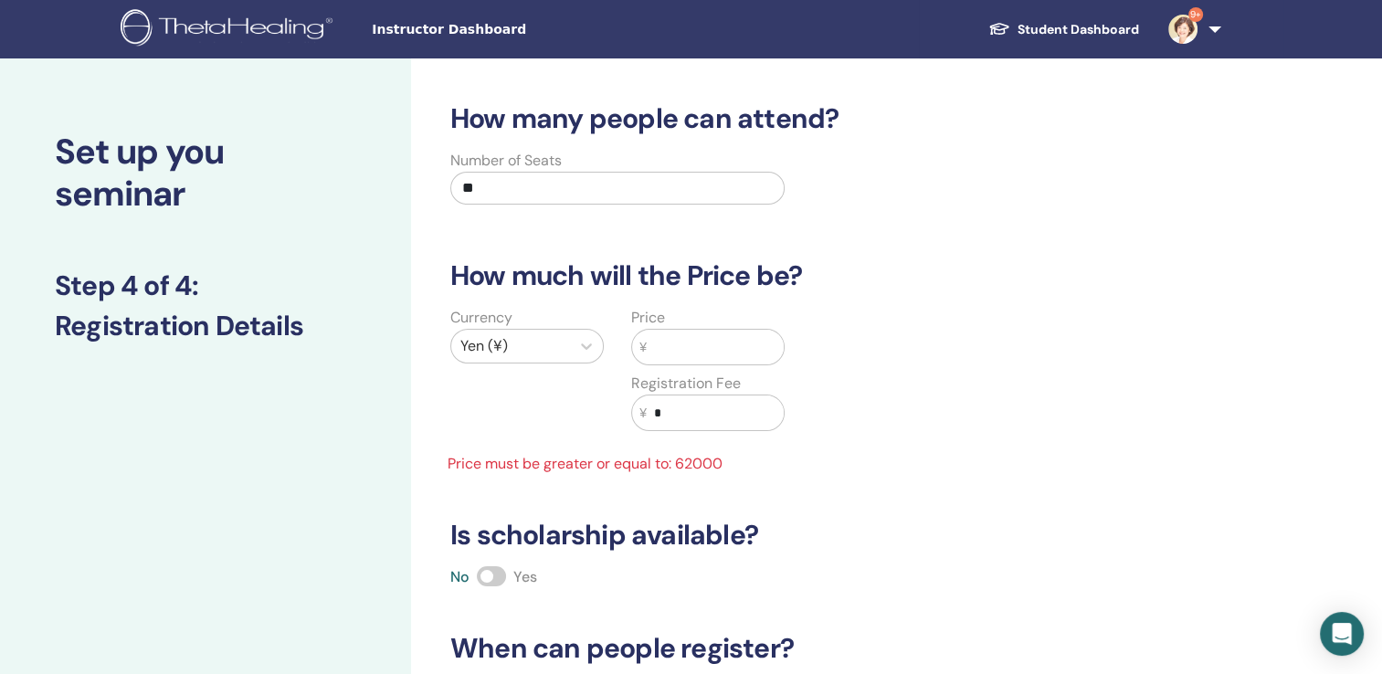
click at [753, 352] on input "text" at bounding box center [715, 347] width 137 height 35
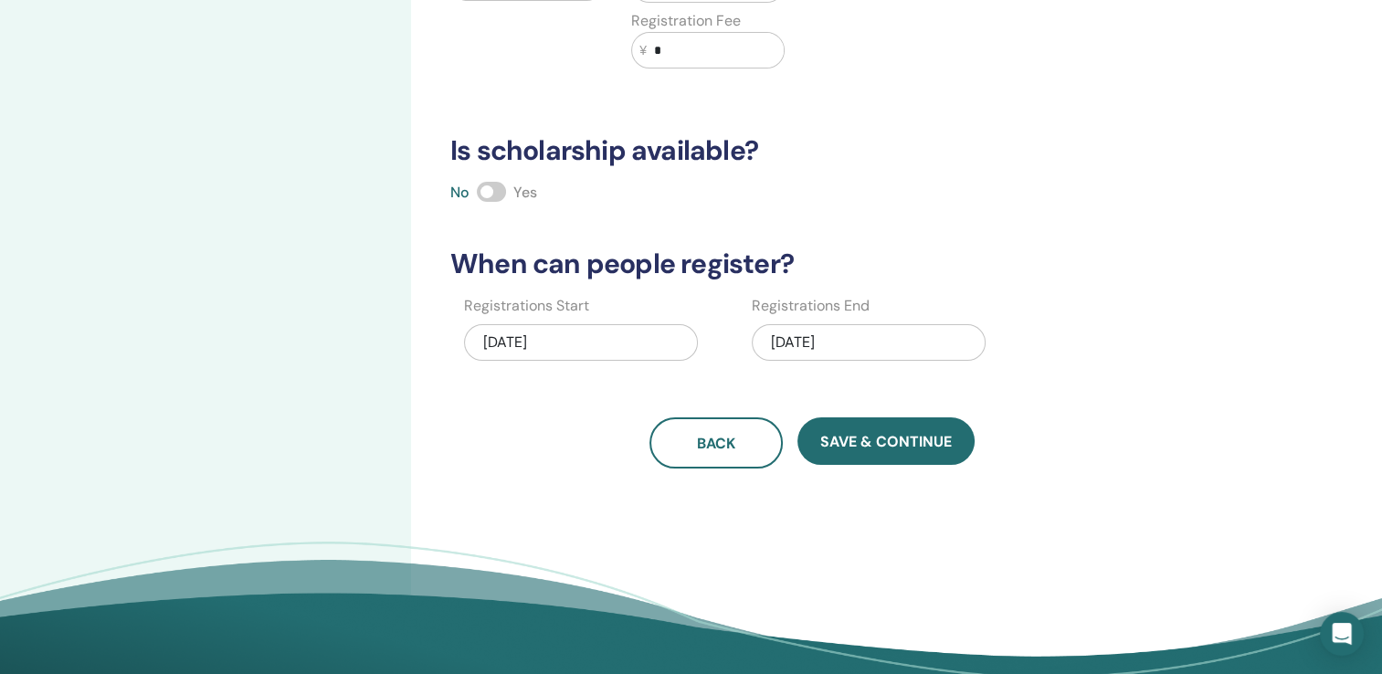
scroll to position [384, 0]
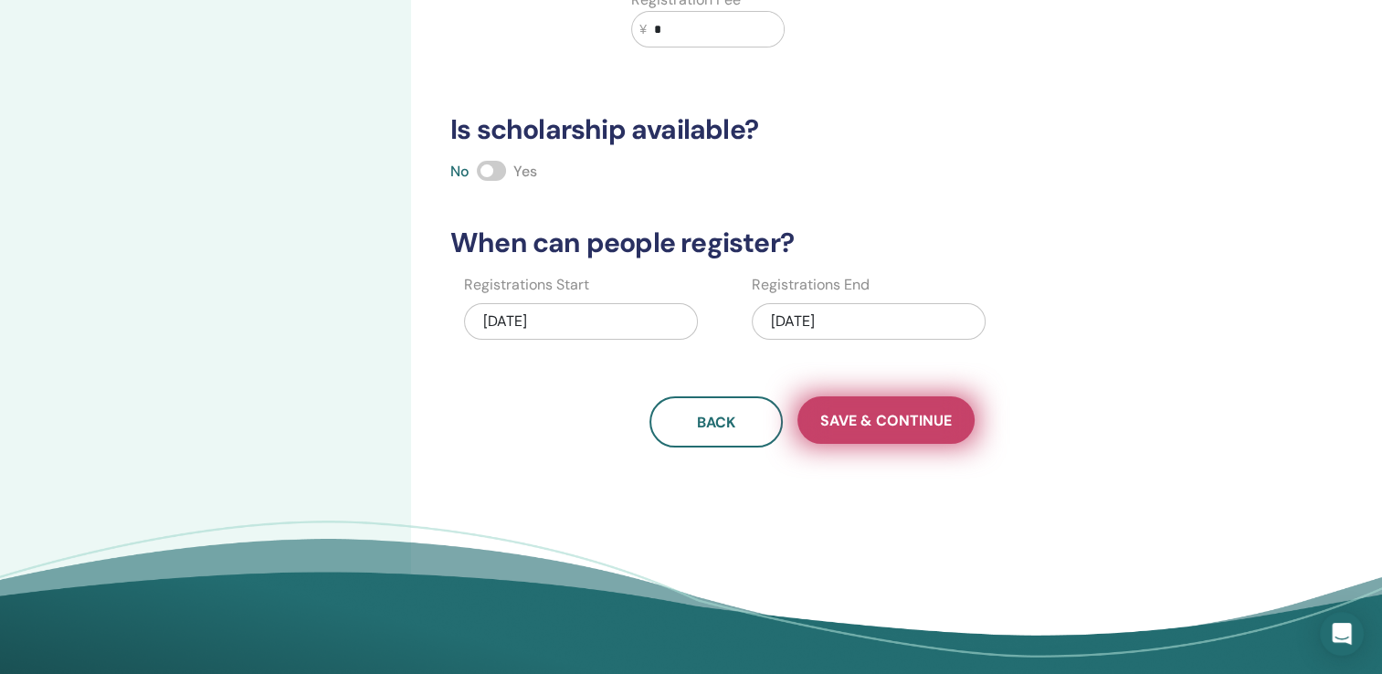
type input "*****"
click at [886, 416] on span "Save & Continue" at bounding box center [885, 420] width 131 height 19
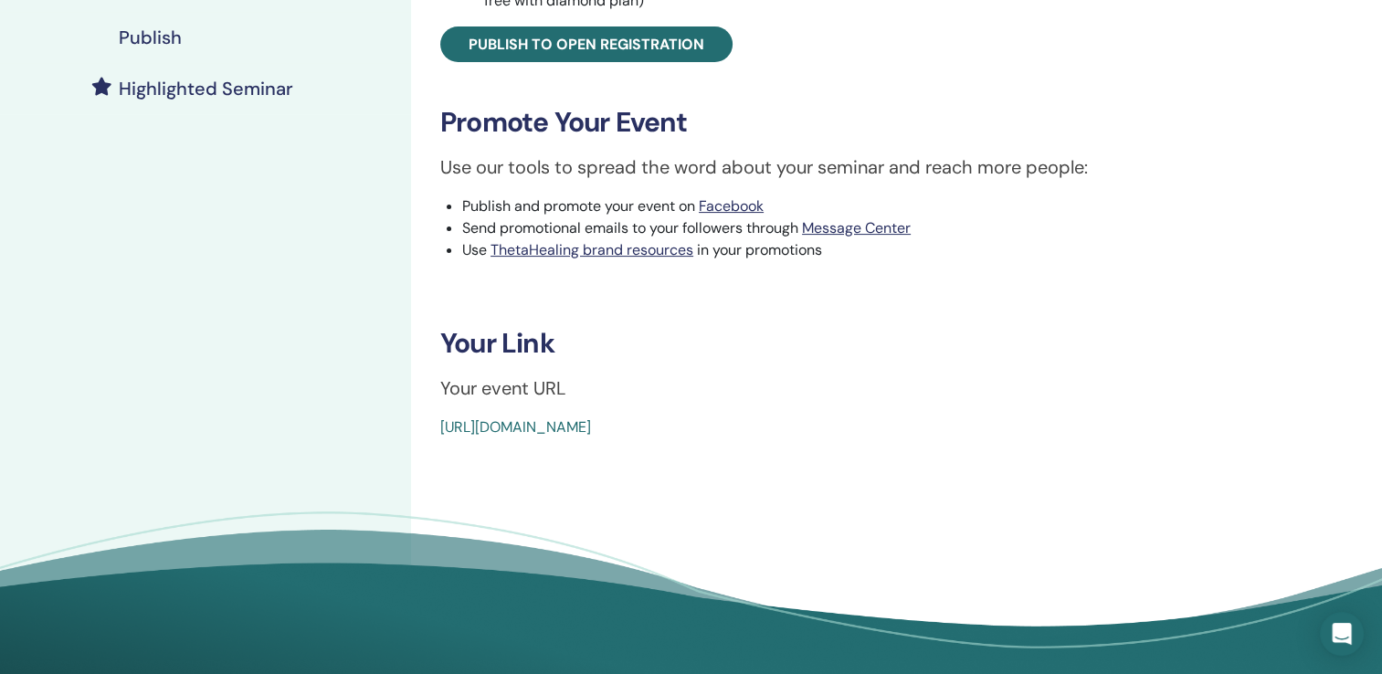
scroll to position [440, 0]
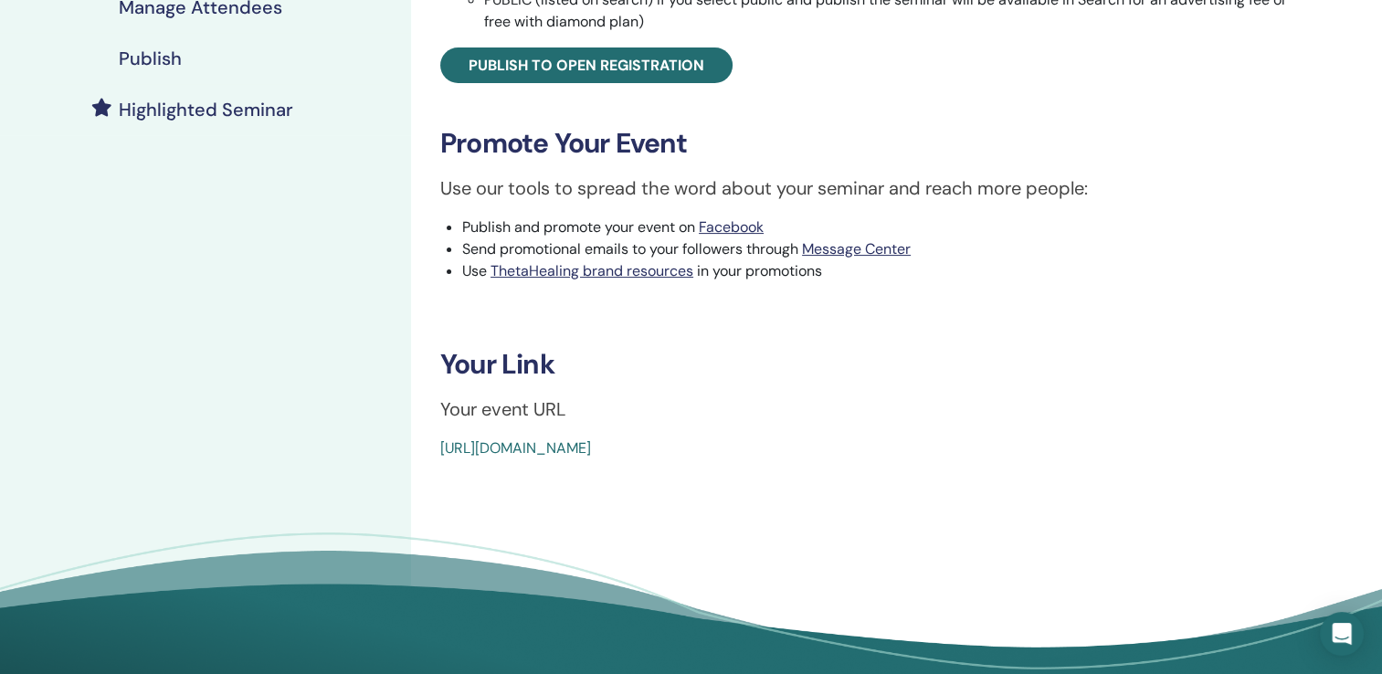
drag, startPoint x: 444, startPoint y: 405, endPoint x: 894, endPoint y: 444, distance: 451.8
click at [894, 444] on div "Basic DNA Event Type In-Person Event Status Not Published Registrations 0/10 Pu…" at bounding box center [871, 60] width 899 height 797
copy div "Your event URL https://www.thetahealing.com/seminar-378225-details.html"
drag, startPoint x: 325, startPoint y: 324, endPoint x: 347, endPoint y: 321, distance: 22.2
click at [325, 324] on div "My Seminars Basic DNA October 11, 2025 Event Details Event Schedule Event Page …" at bounding box center [205, 166] width 411 height 1097
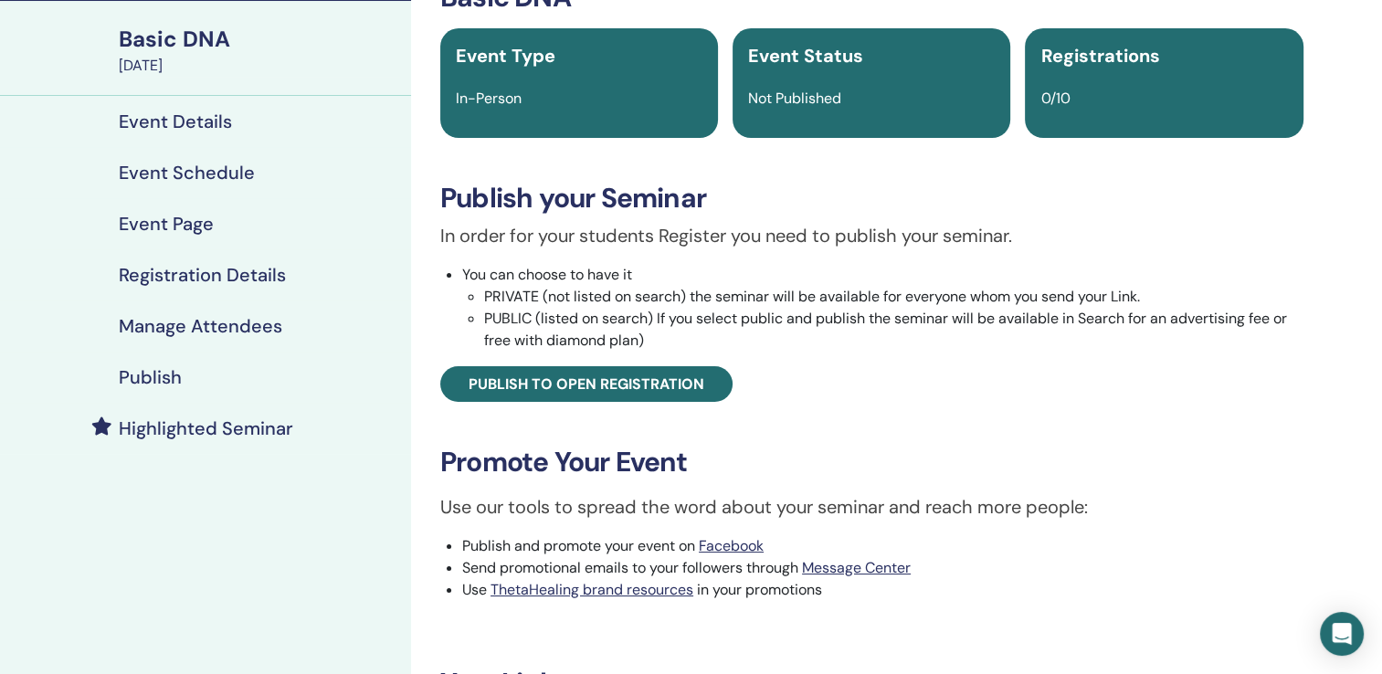
scroll to position [103, 0]
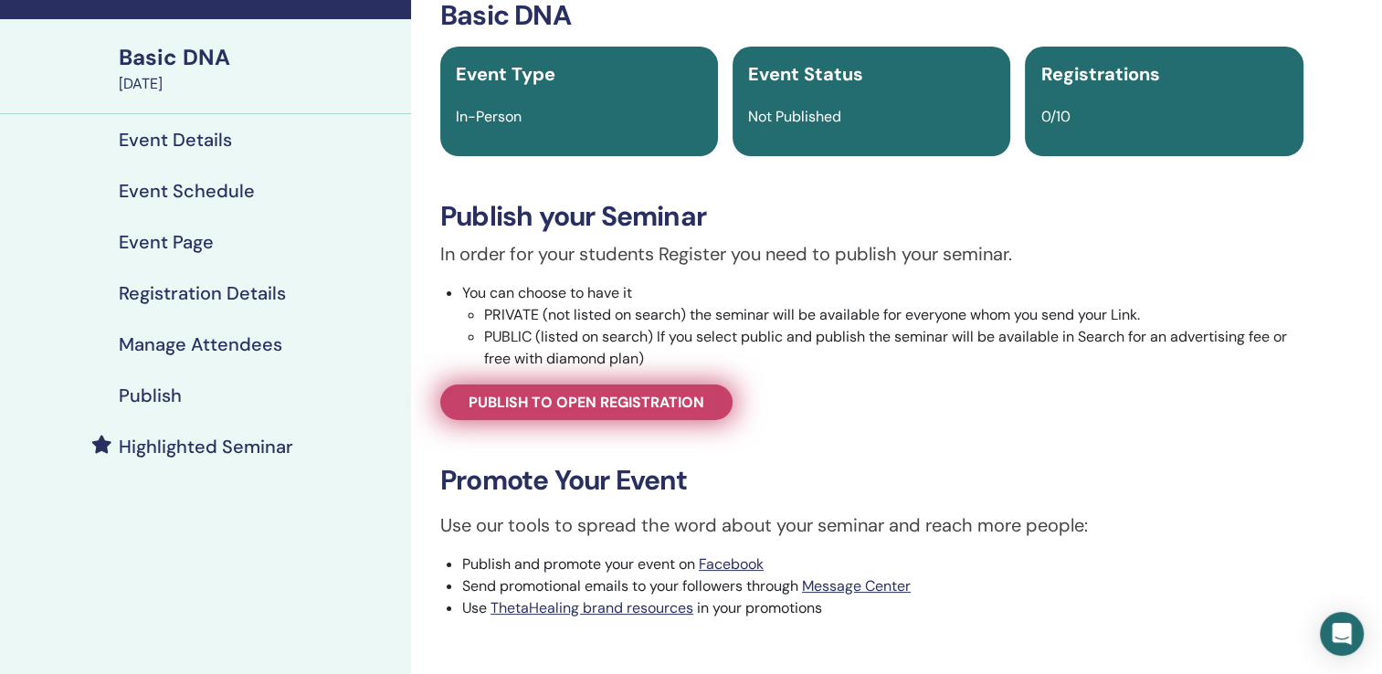
click at [522, 393] on span "Publish to open registration" at bounding box center [586, 402] width 236 height 19
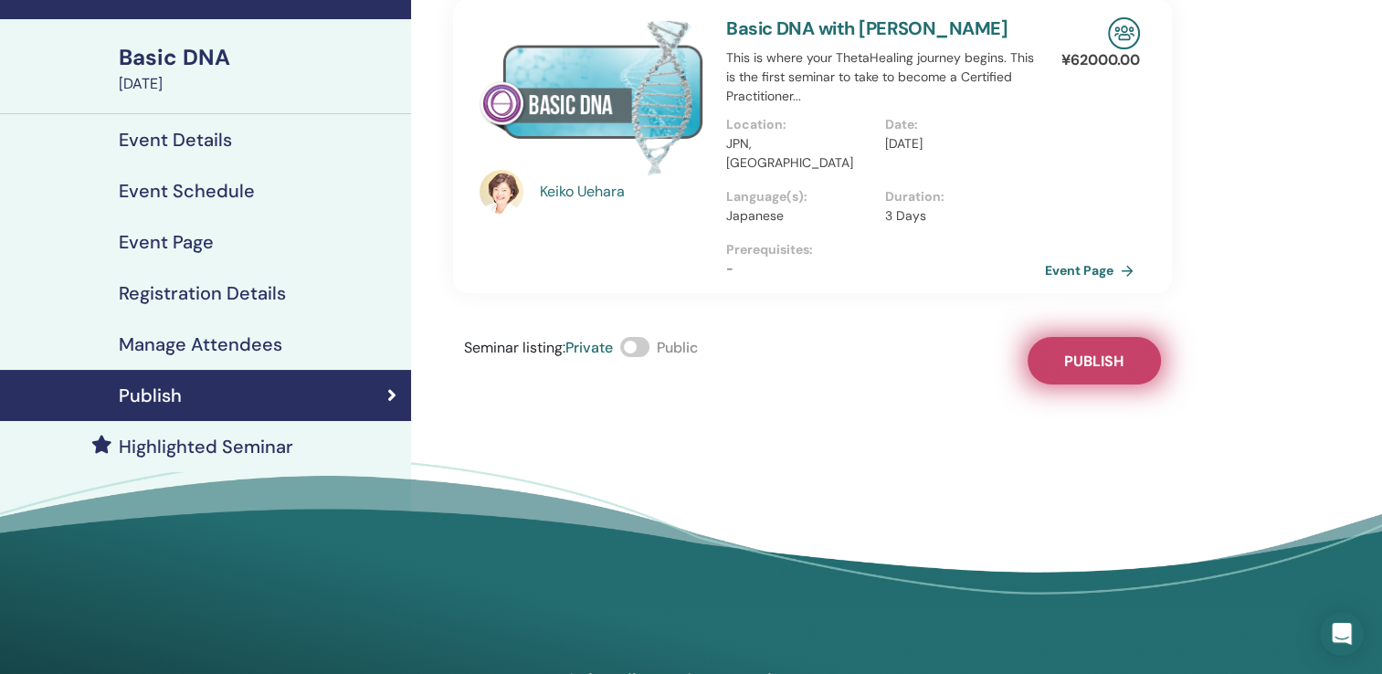
click at [1109, 352] on span "Publish" at bounding box center [1093, 361] width 59 height 19
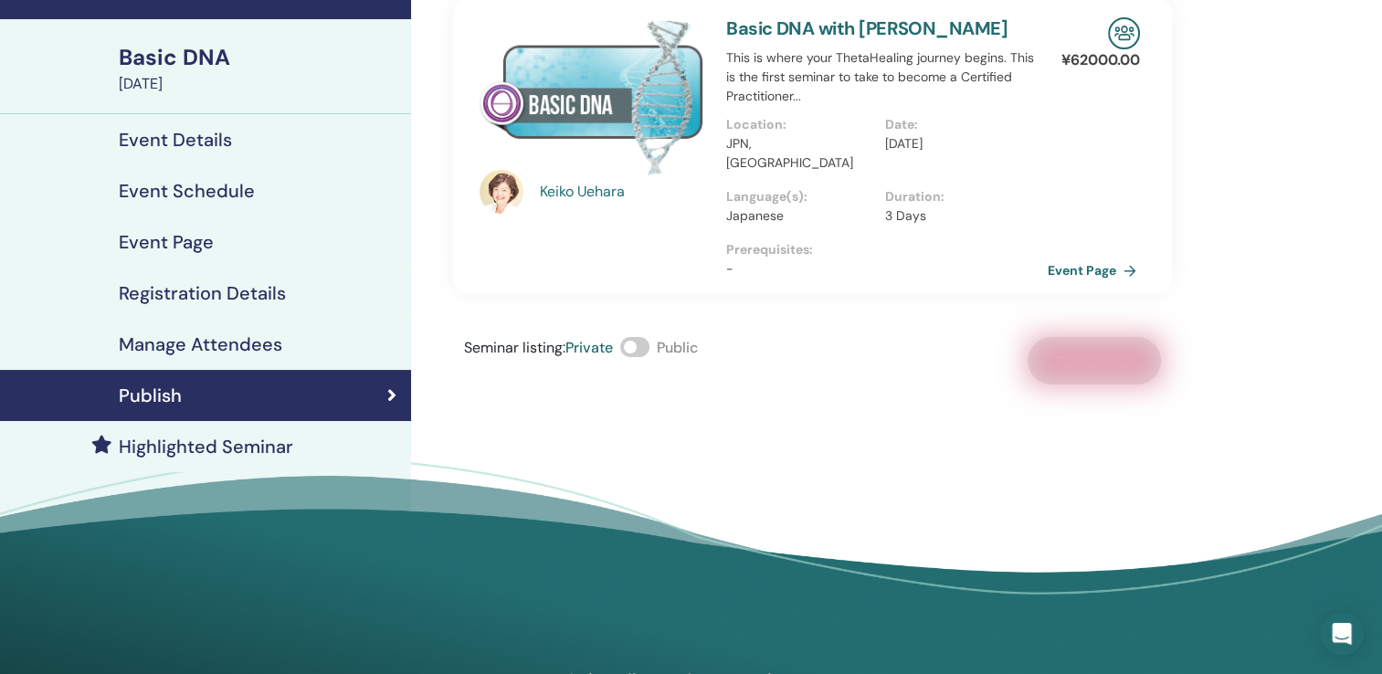
click at [1067, 257] on link "Event Page" at bounding box center [1095, 270] width 96 height 27
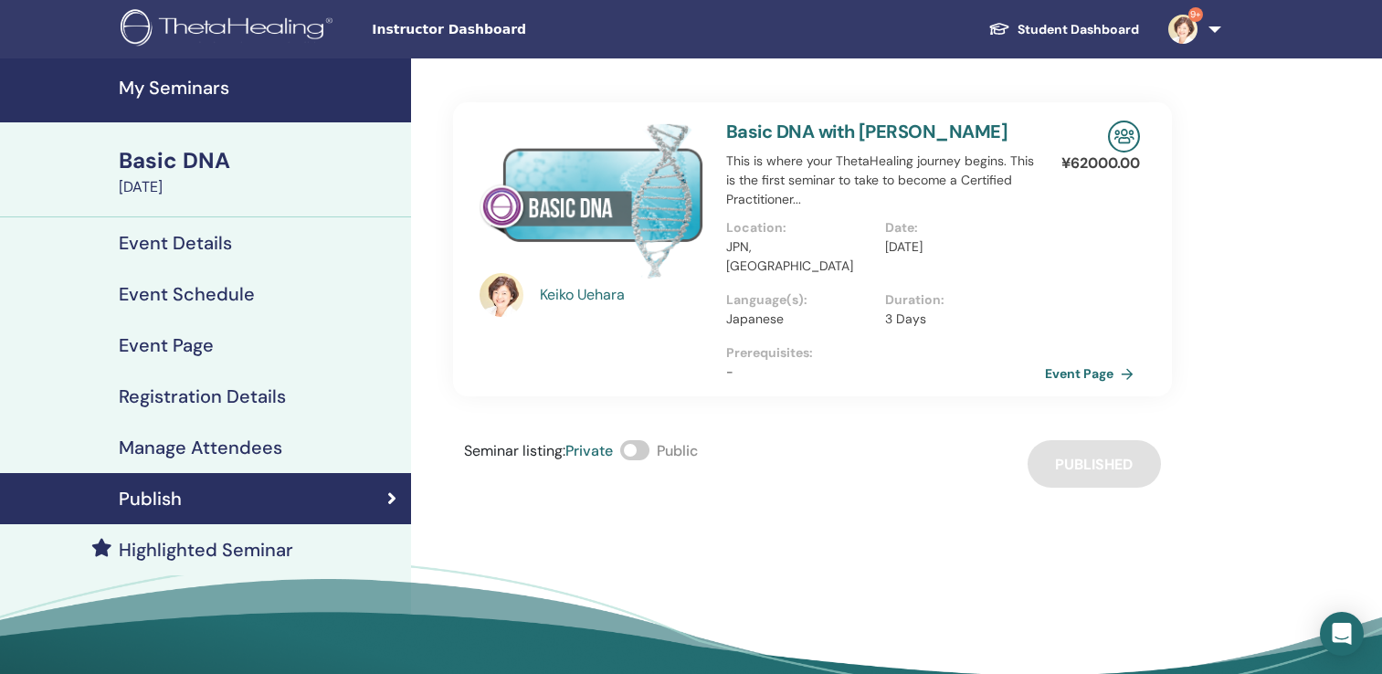
scroll to position [103, 0]
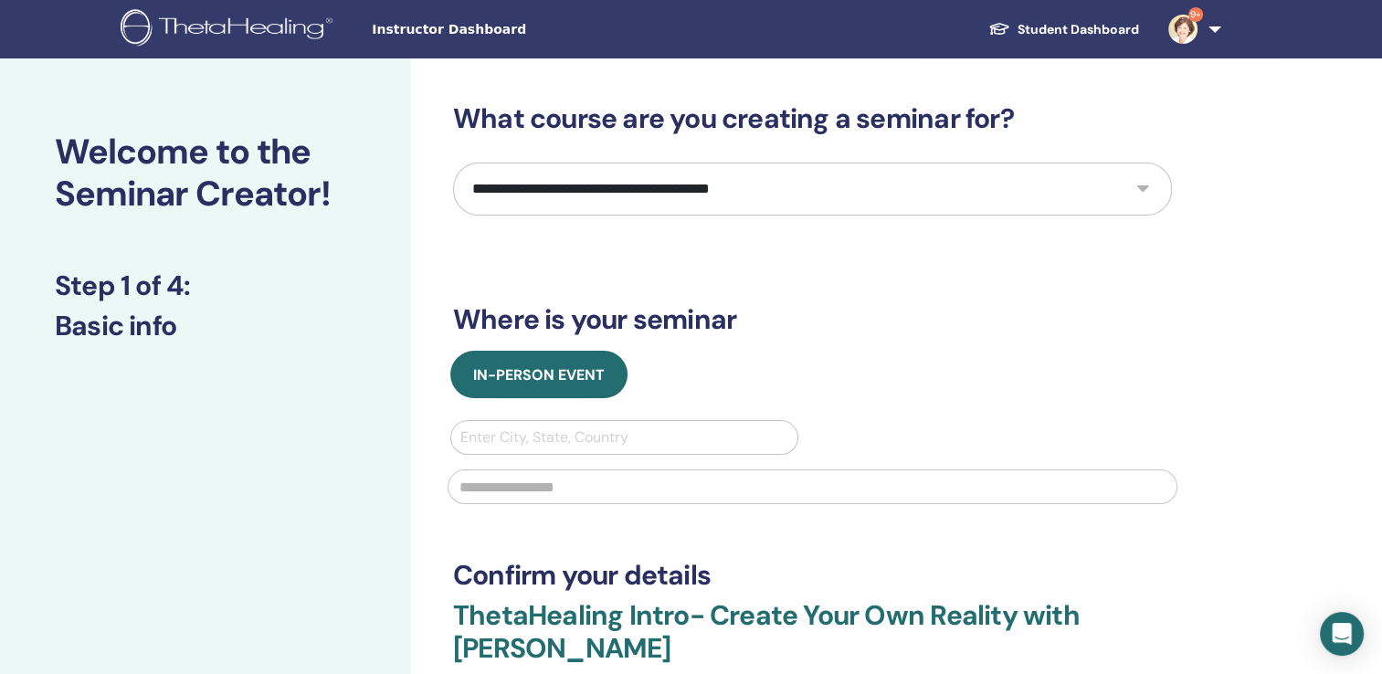
click at [1209, 38] on link "9+" at bounding box center [1190, 29] width 75 height 58
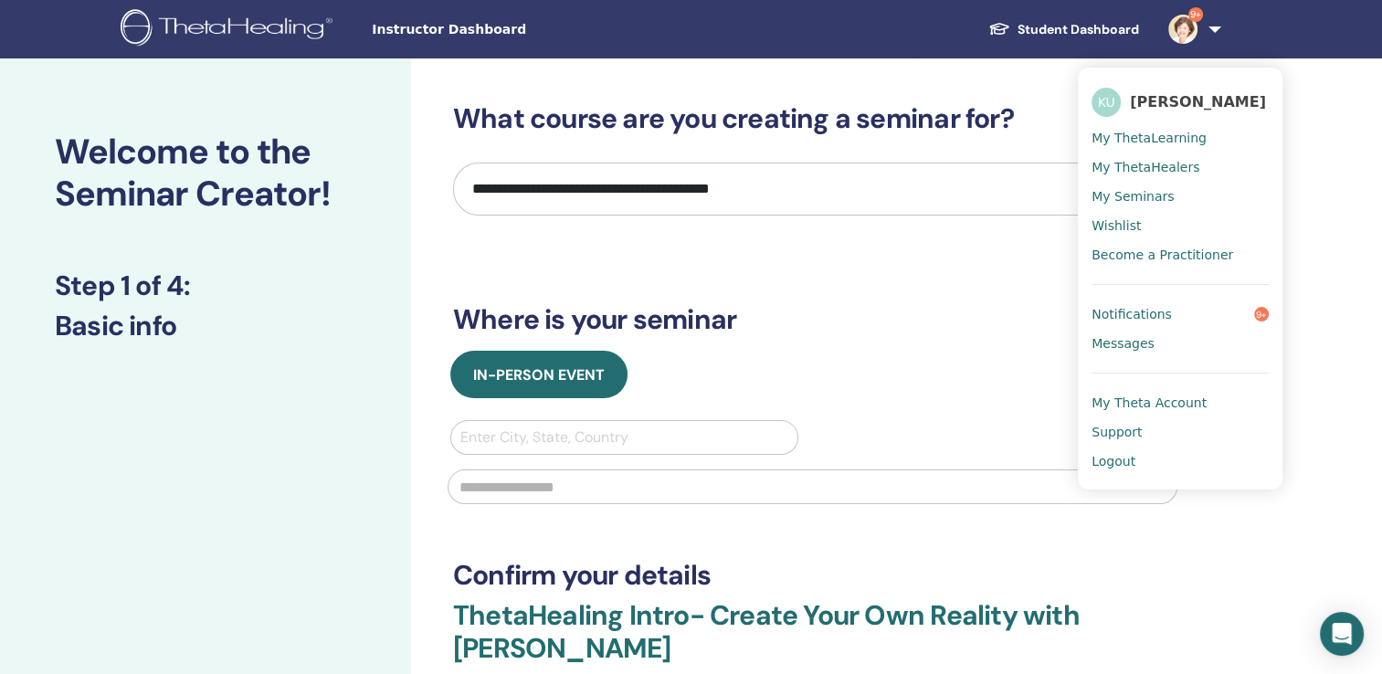
click at [1118, 462] on span "Logout" at bounding box center [1113, 461] width 44 height 16
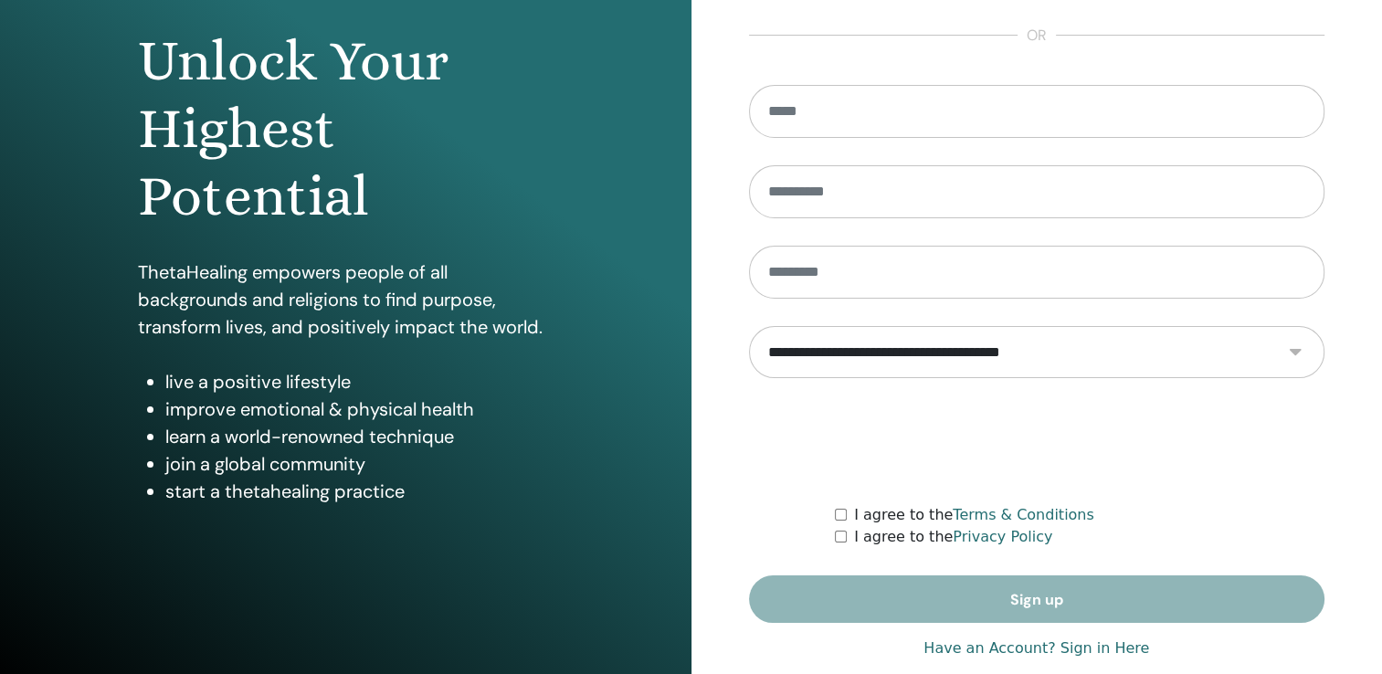
scroll to position [202, 0]
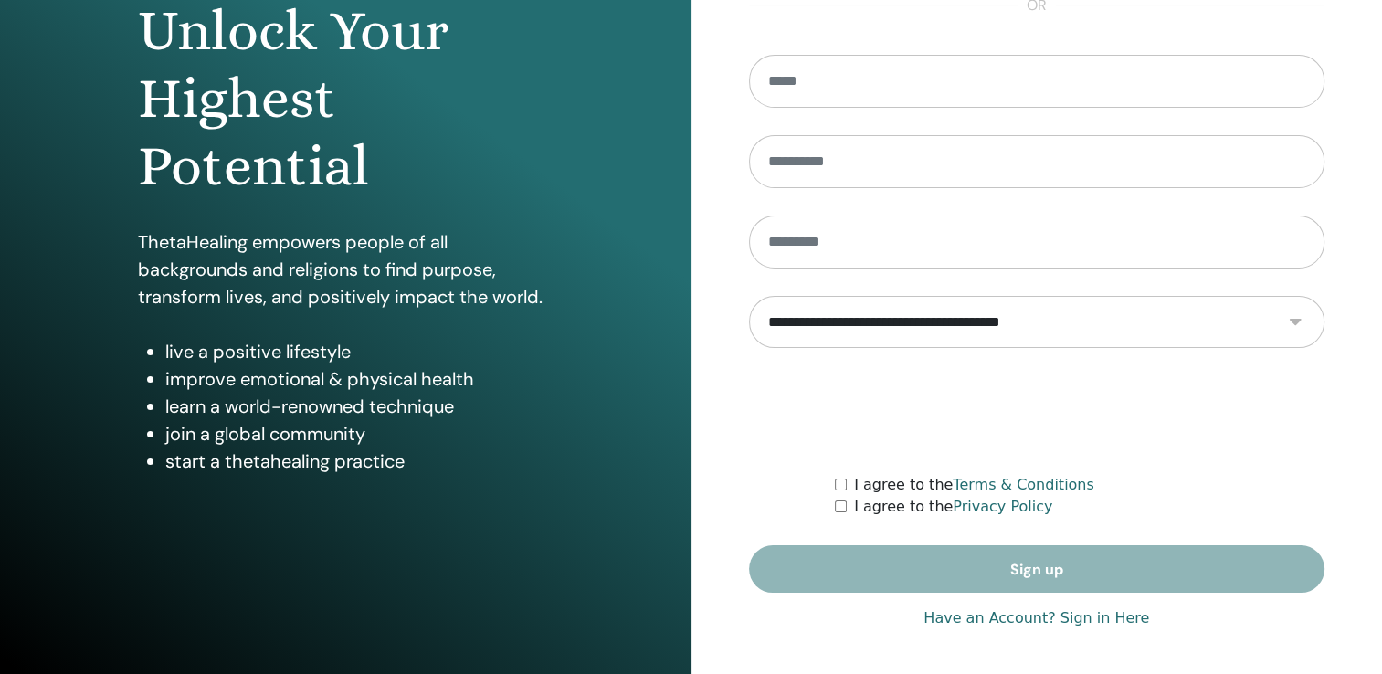
click at [1073, 615] on link "Have an Account? Sign in Here" at bounding box center [1036, 618] width 226 height 22
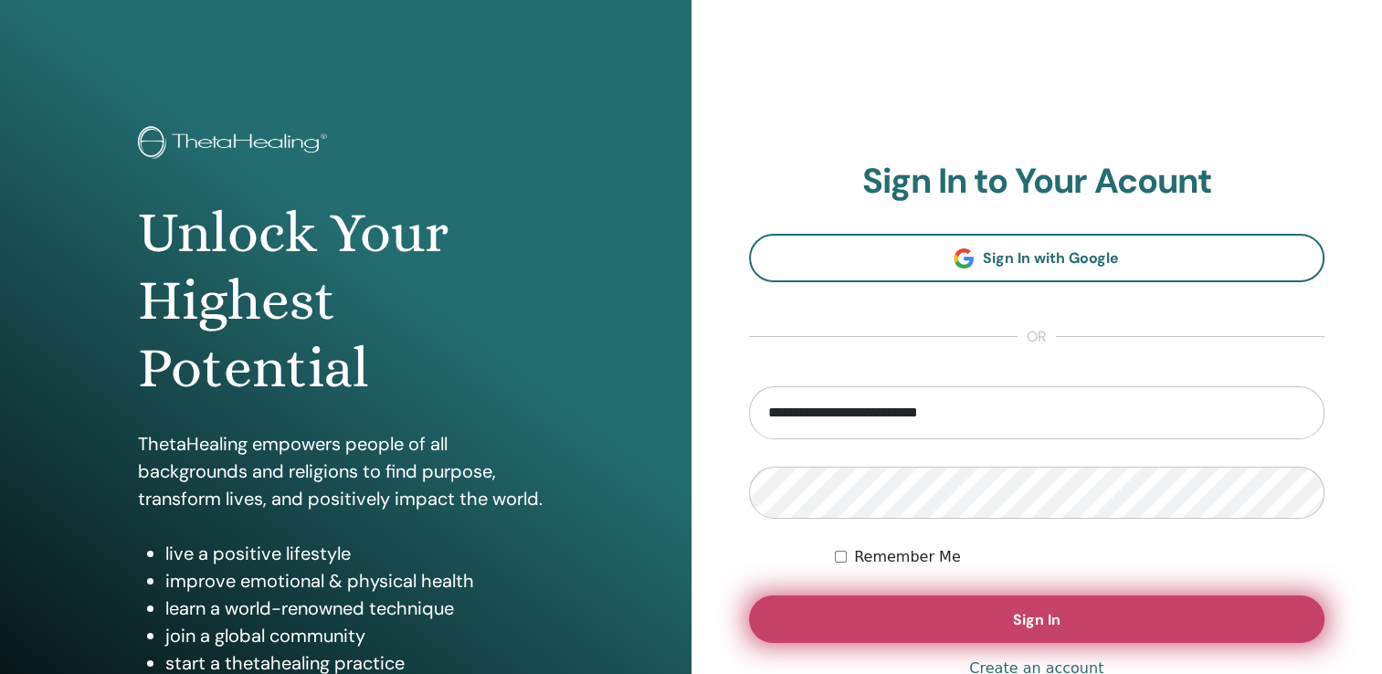
click at [1036, 619] on span "Sign In" at bounding box center [1036, 619] width 47 height 19
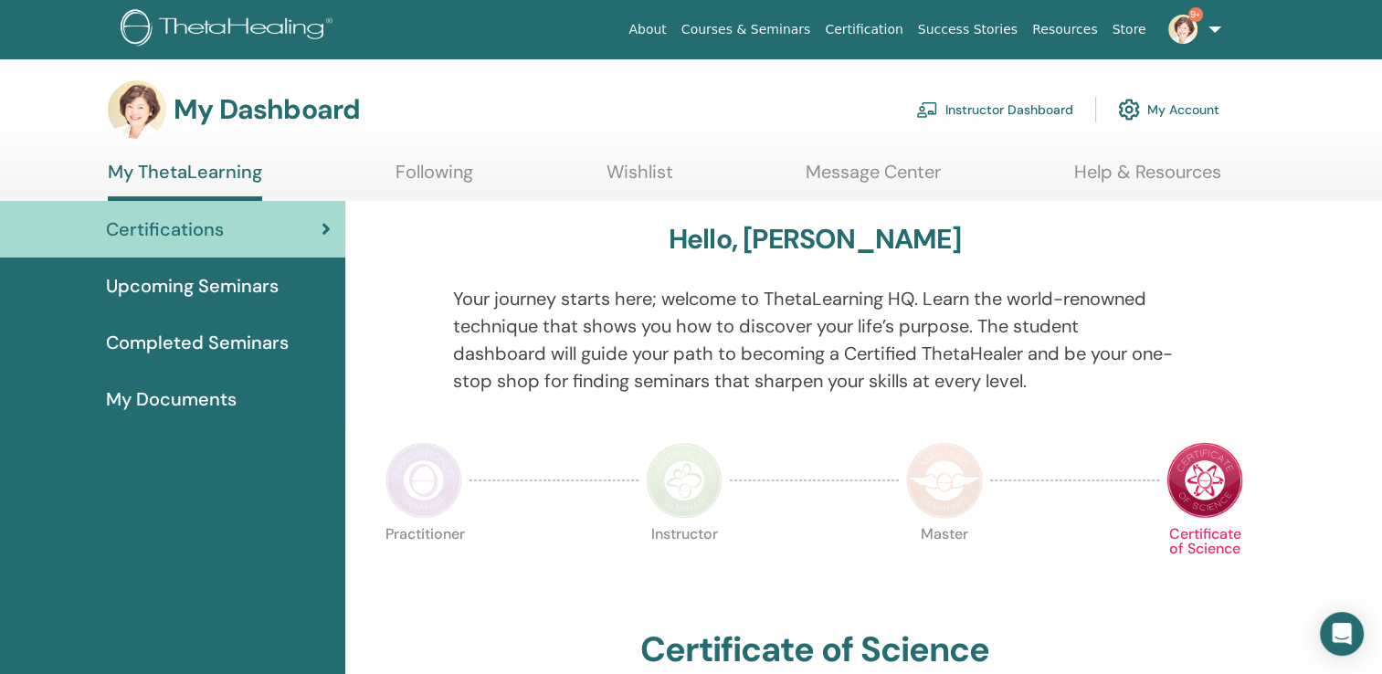
click at [195, 396] on span "My Documents" at bounding box center [171, 398] width 131 height 27
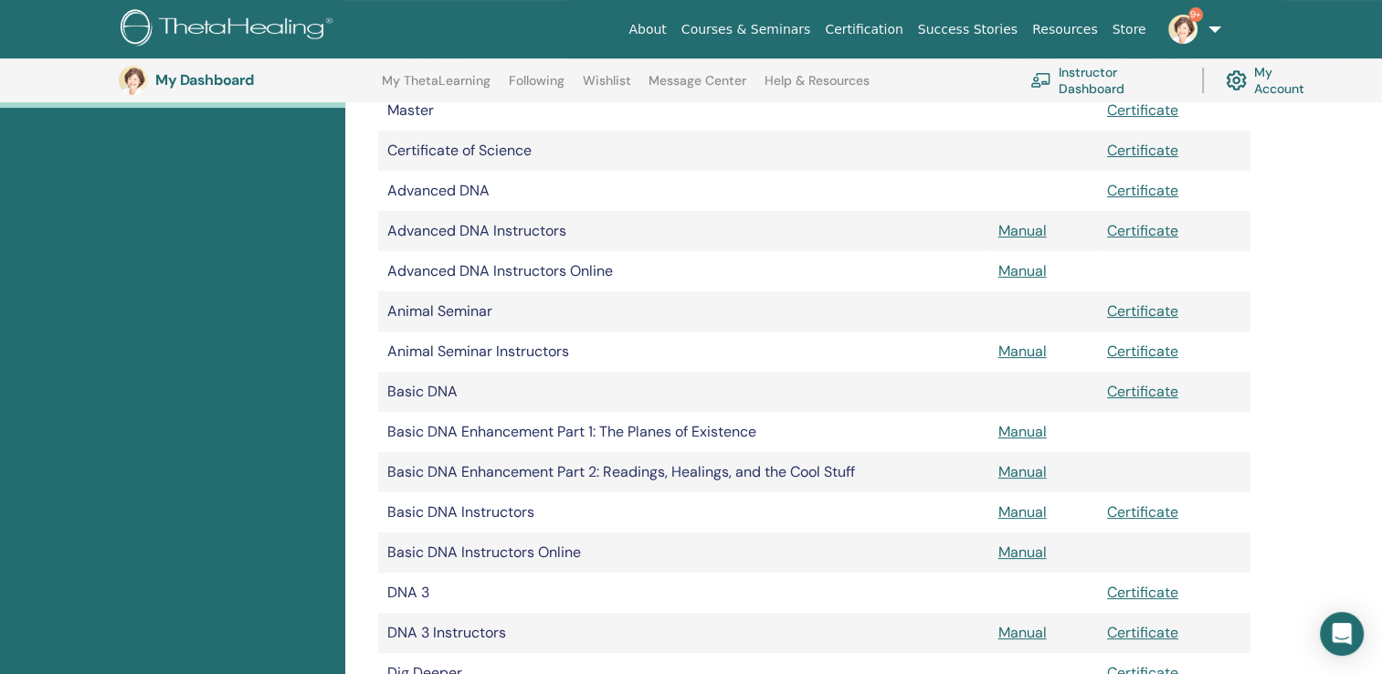
scroll to position [381, 0]
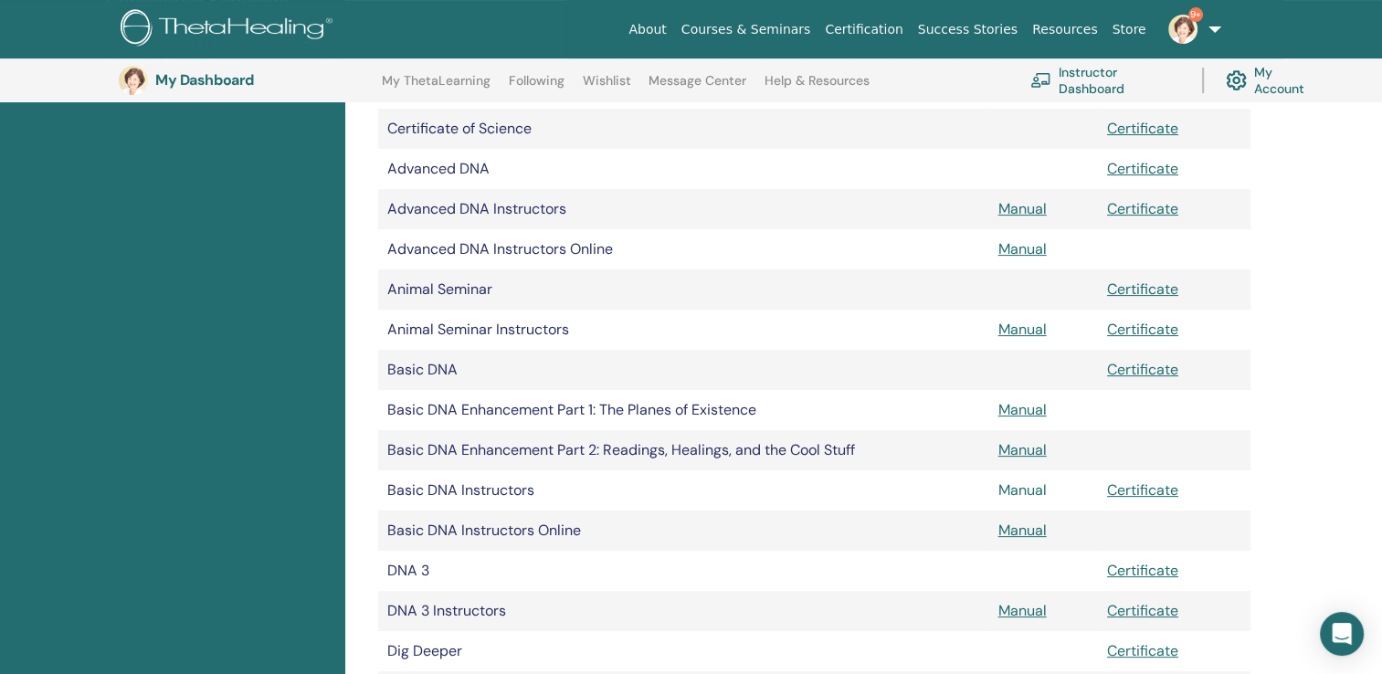
click at [1020, 488] on link "Manual" at bounding box center [1022, 489] width 48 height 19
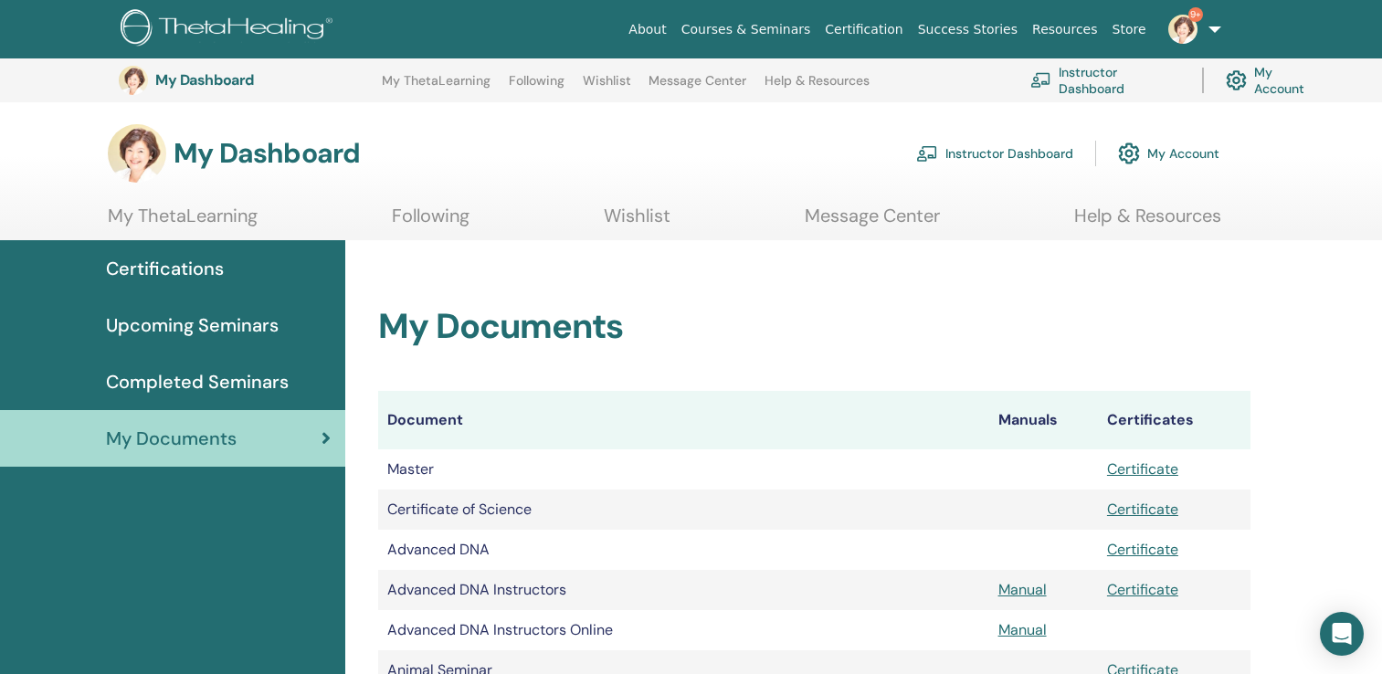
scroll to position [381, 0]
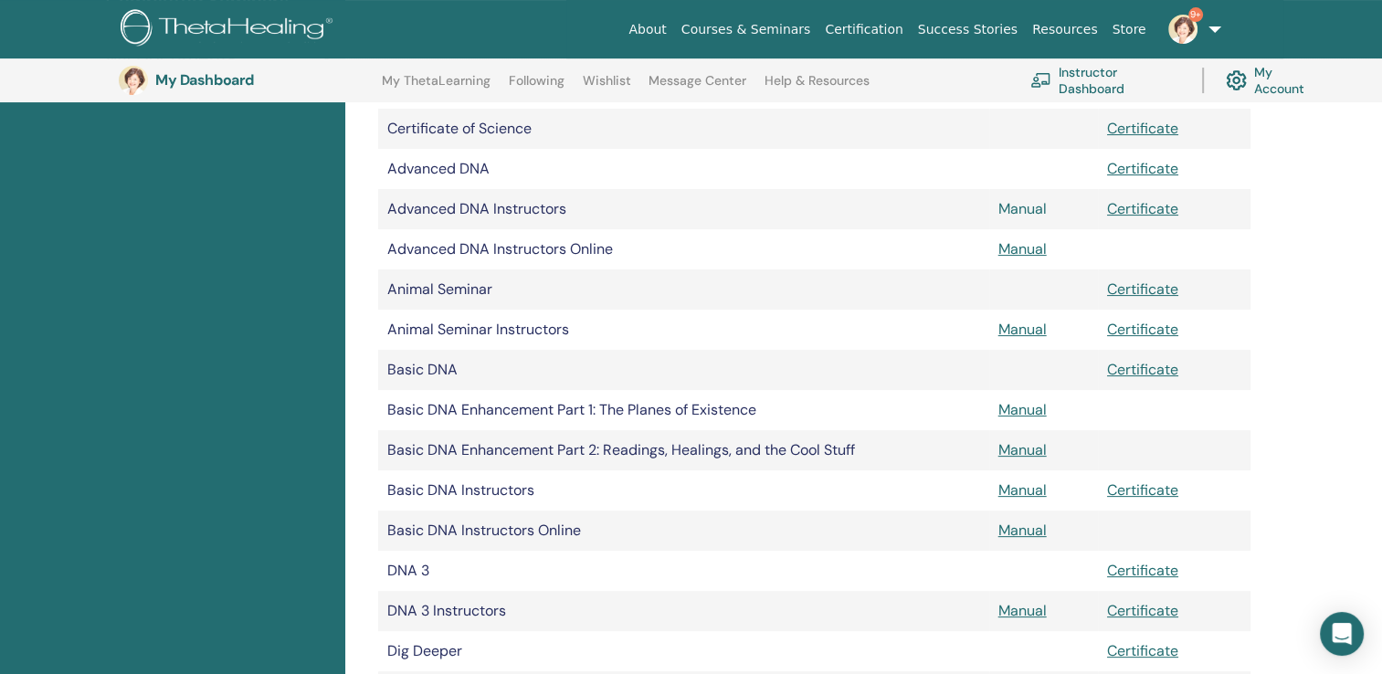
click at [1019, 210] on link "Manual" at bounding box center [1022, 208] width 48 height 19
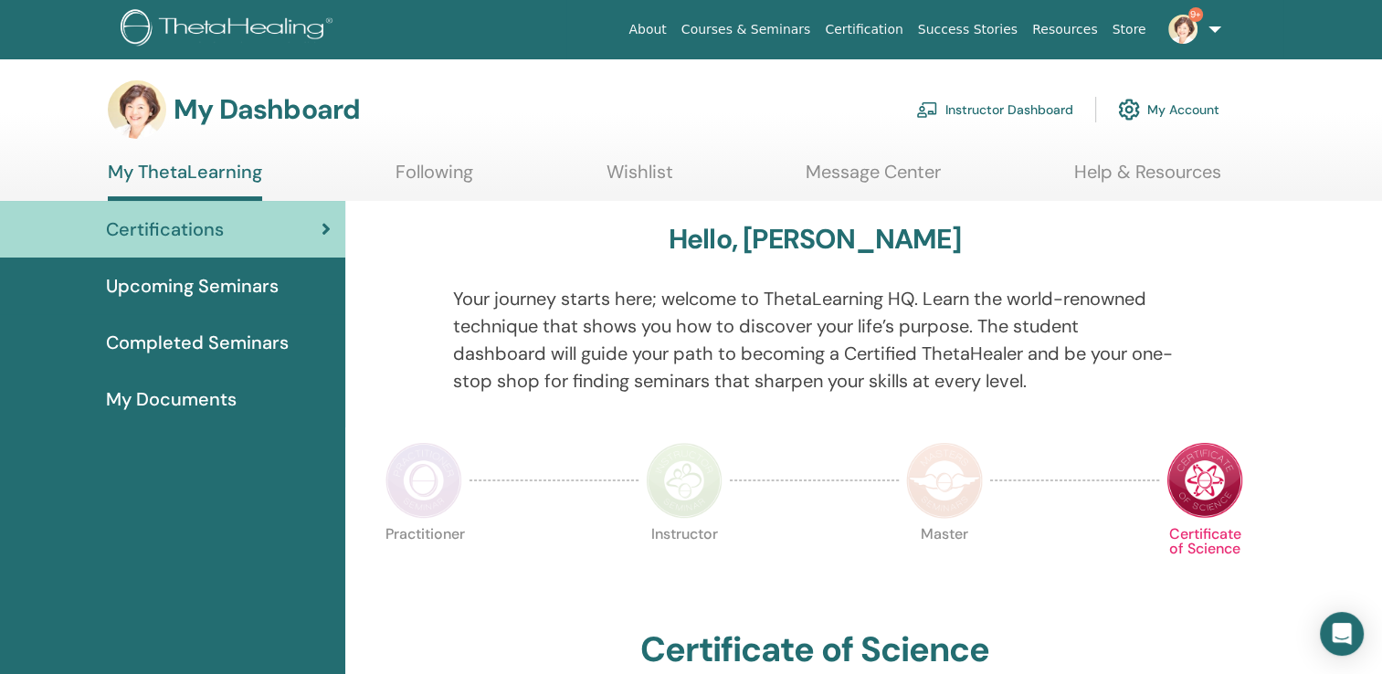
click at [124, 276] on span "Upcoming Seminars" at bounding box center [192, 285] width 173 height 27
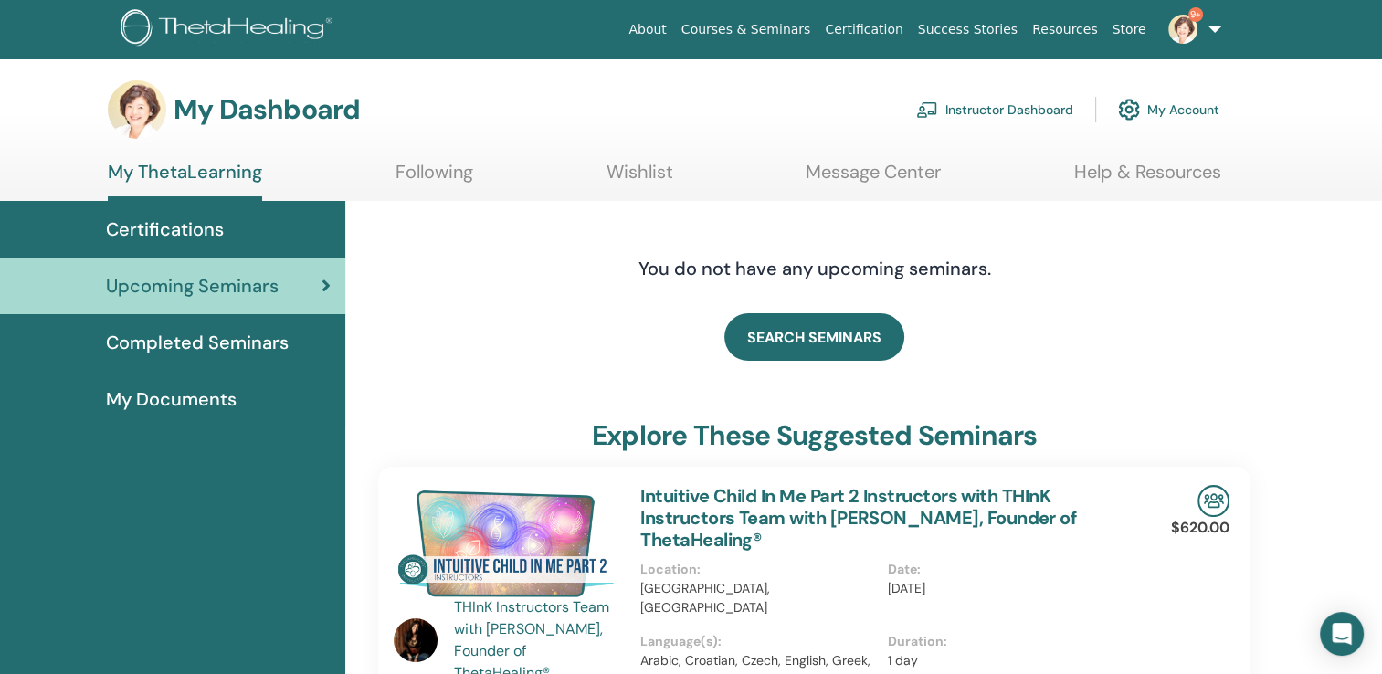
click at [1169, 38] on link "9+" at bounding box center [1190, 29] width 75 height 58
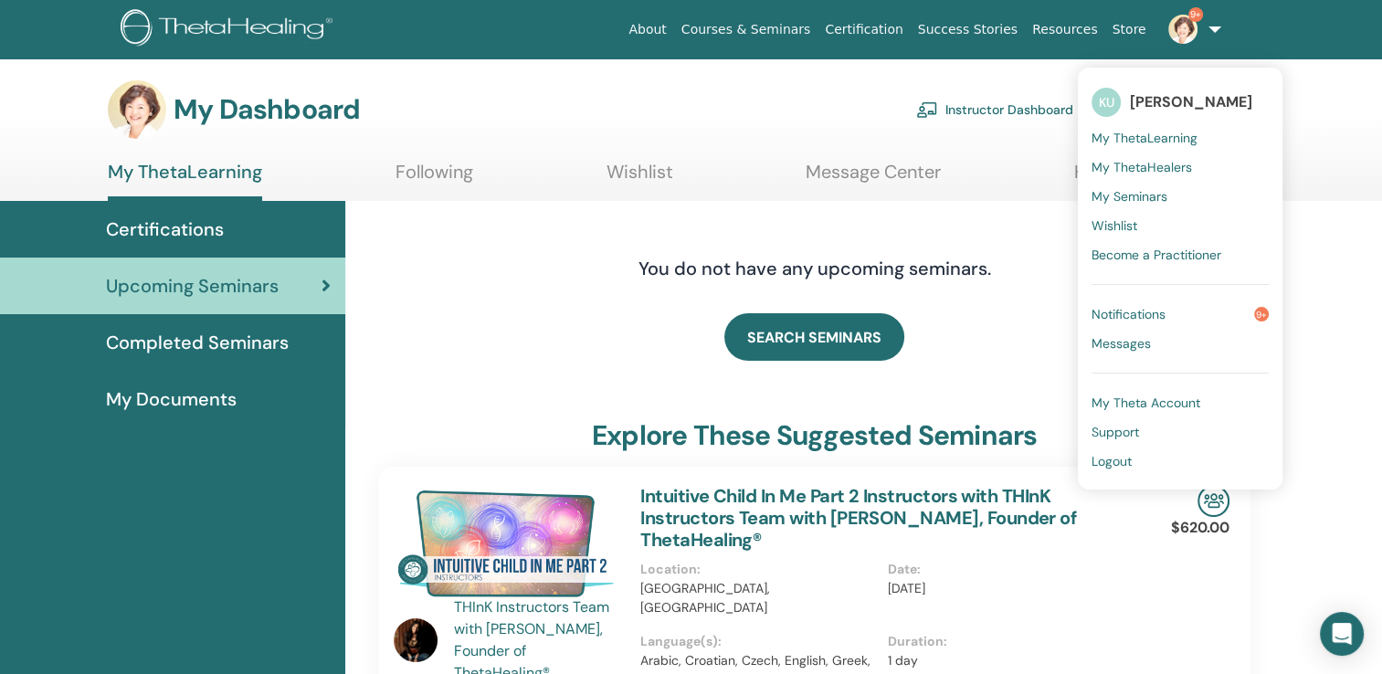
click at [1110, 458] on span "Logout" at bounding box center [1111, 461] width 40 height 16
